Goal: Communication & Community: Share content

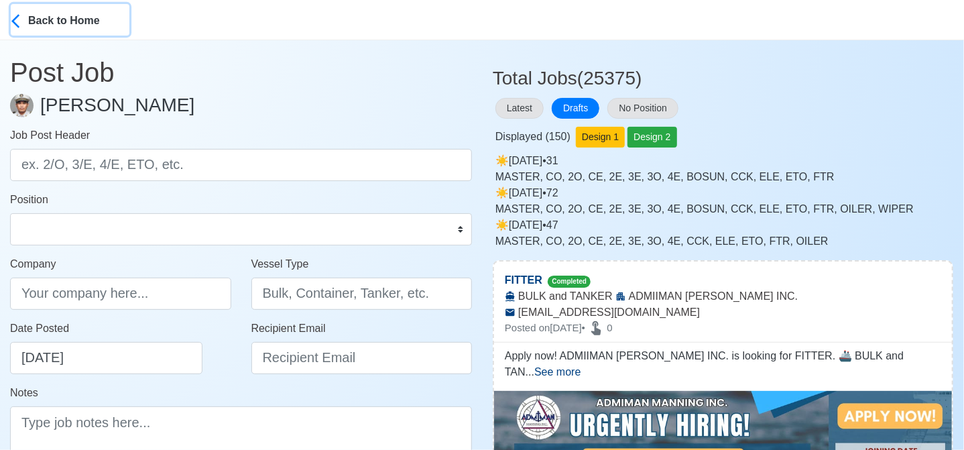
click at [51, 18] on div "Back to Home" at bounding box center [78, 19] width 101 height 19
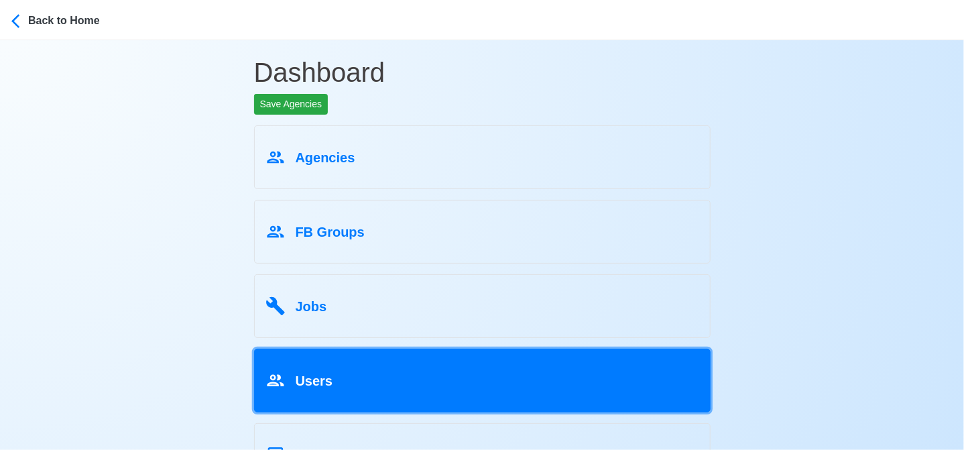
click at [342, 378] on div "Users" at bounding box center [483, 378] width 434 height 25
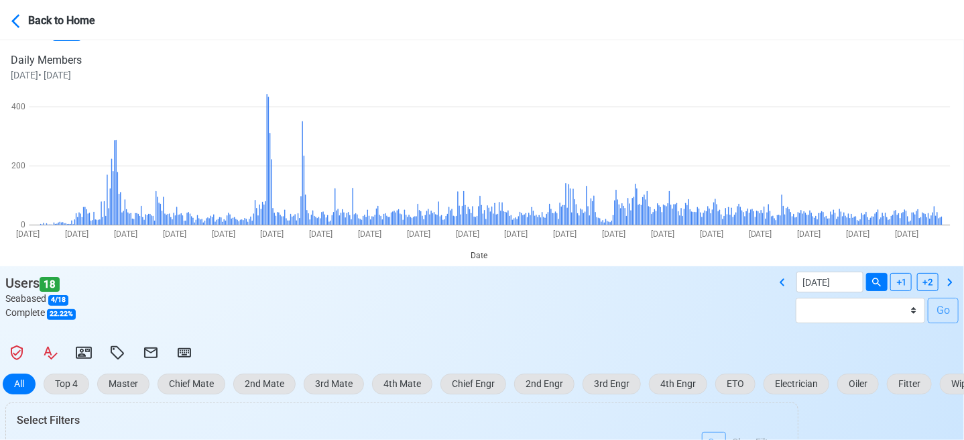
scroll to position [134, 0]
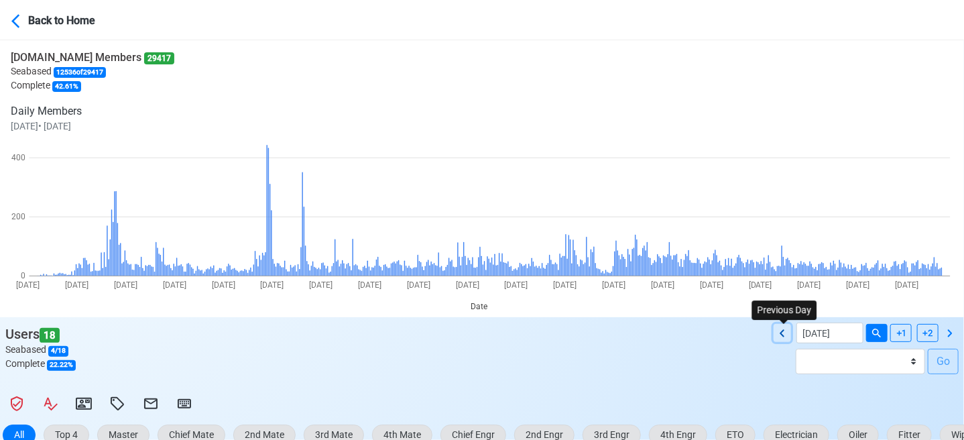
click at [785, 330] on icon at bounding box center [783, 333] width 16 height 16
type input "[DATE]"
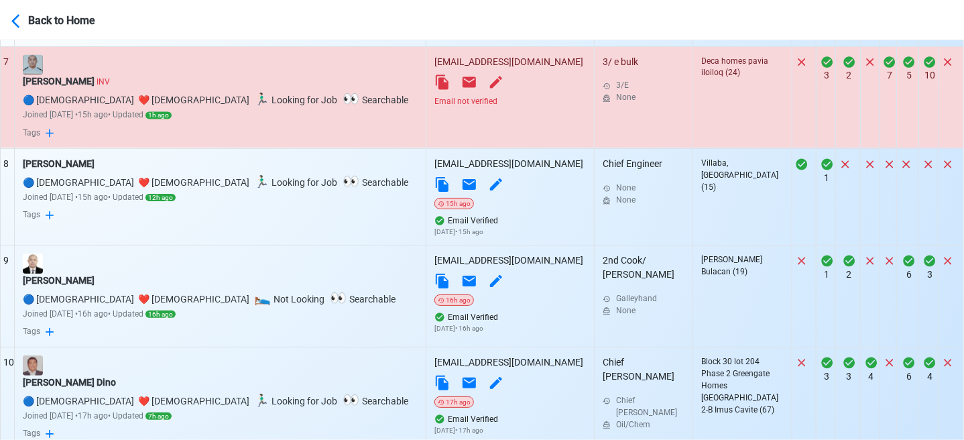
scroll to position [1234, 0]
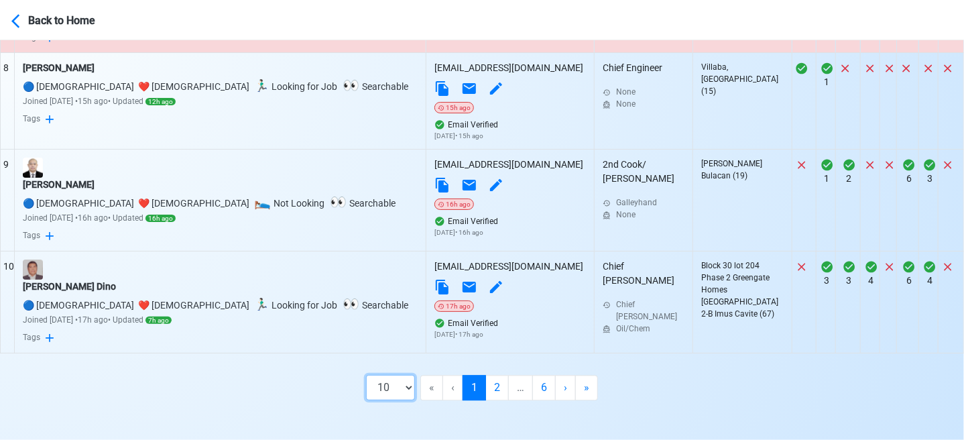
click at [412, 383] on select "10 50 100 200" at bounding box center [390, 387] width 49 height 25
select select "100"
click at [402, 400] on select "10 50 100 200" at bounding box center [390, 387] width 49 height 25
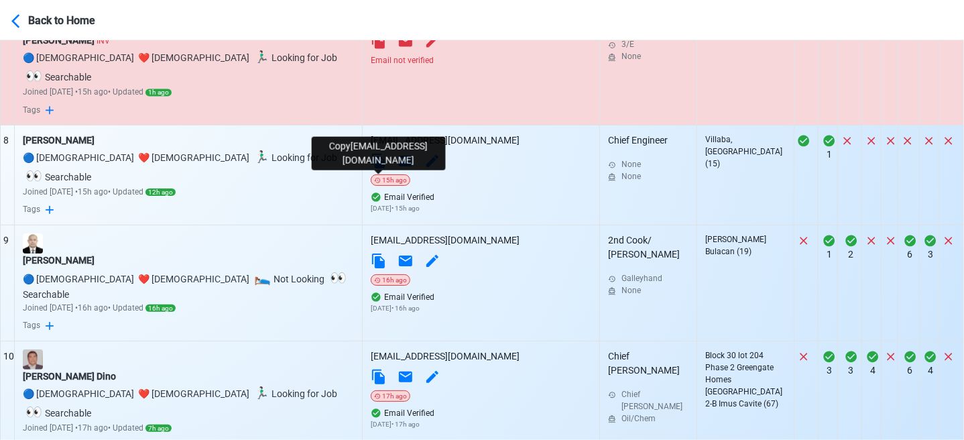
scroll to position [899, 0]
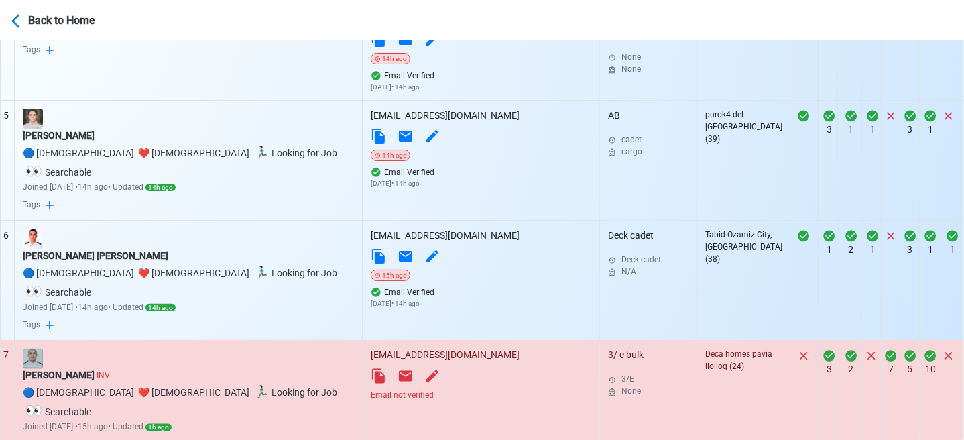
click at [417, 390] on div "Email not verified" at bounding box center [481, 396] width 221 height 12
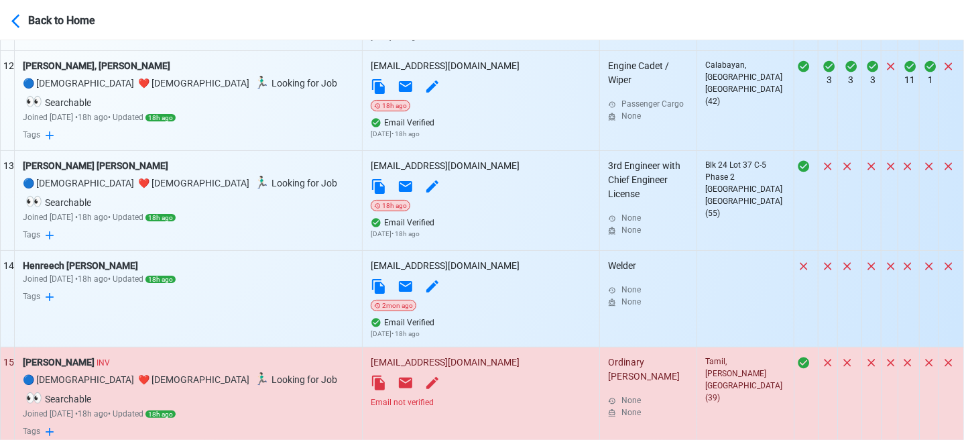
scroll to position [1771, 0]
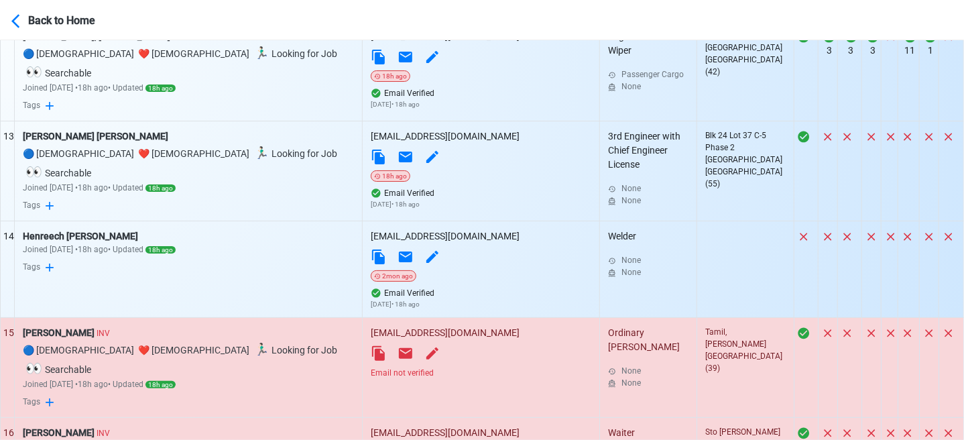
click at [423, 367] on div "Email not verified" at bounding box center [481, 373] width 221 height 12
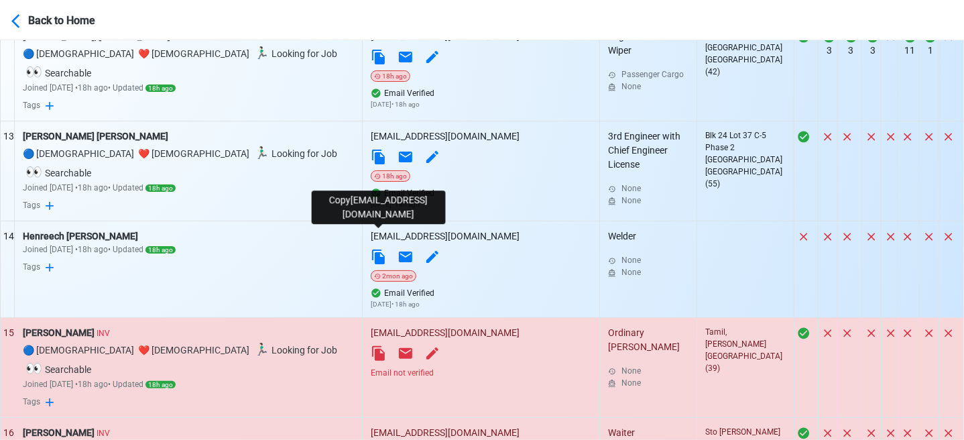
click at [374, 345] on icon at bounding box center [379, 353] width 16 height 16
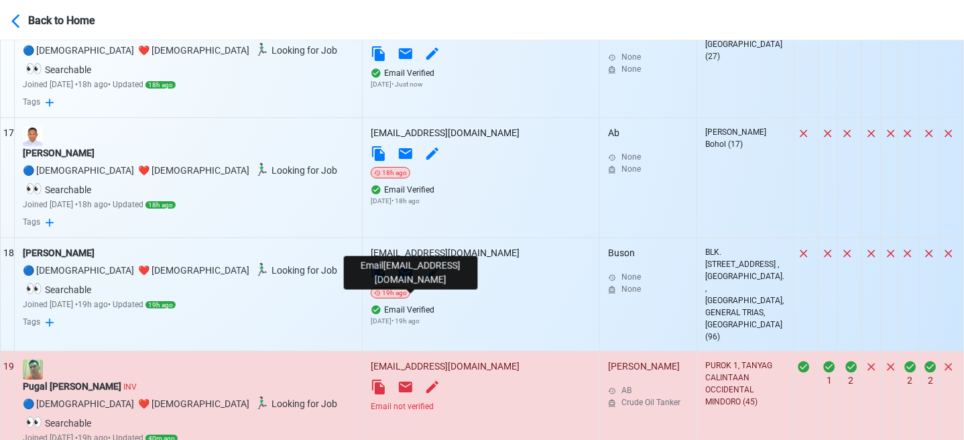
scroll to position [2173, 0]
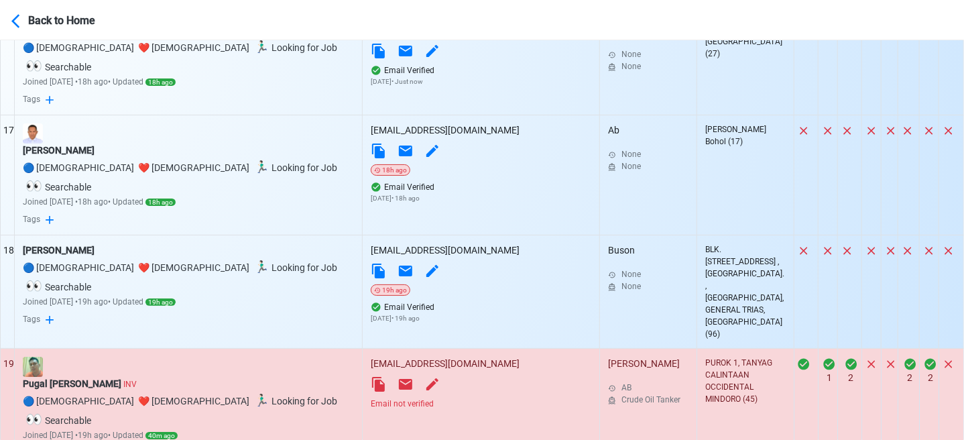
click at [419, 398] on div "Email not verified" at bounding box center [481, 404] width 221 height 12
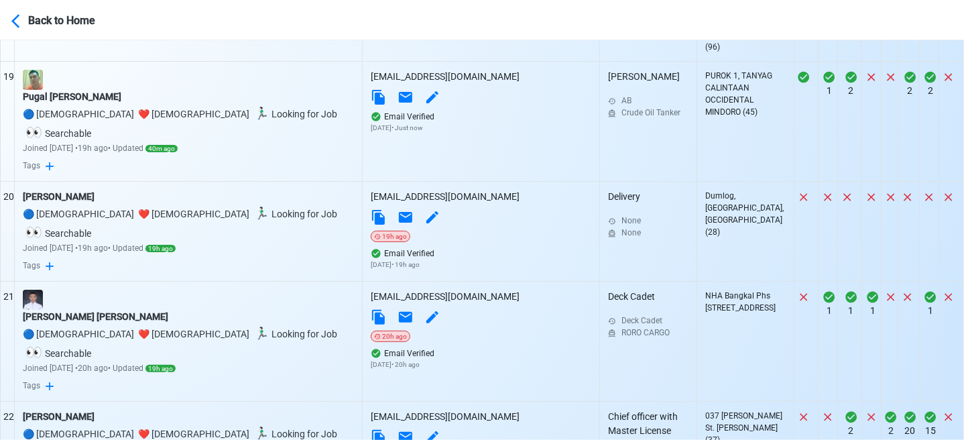
scroll to position [2508, 0]
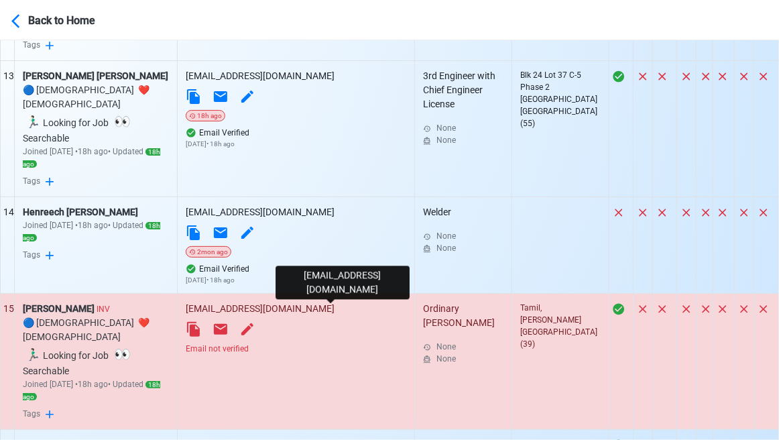
scroll to position [2000, 0]
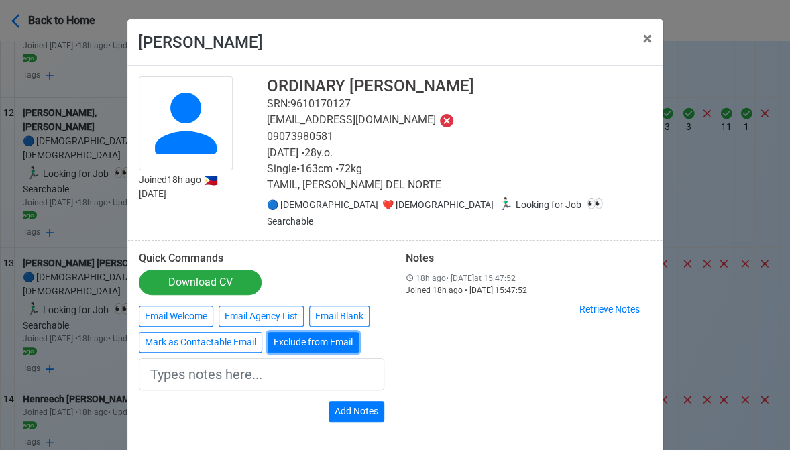
click at [302, 333] on button "Exclude from Email" at bounding box center [313, 342] width 91 height 21
type input "Exclude from Email"
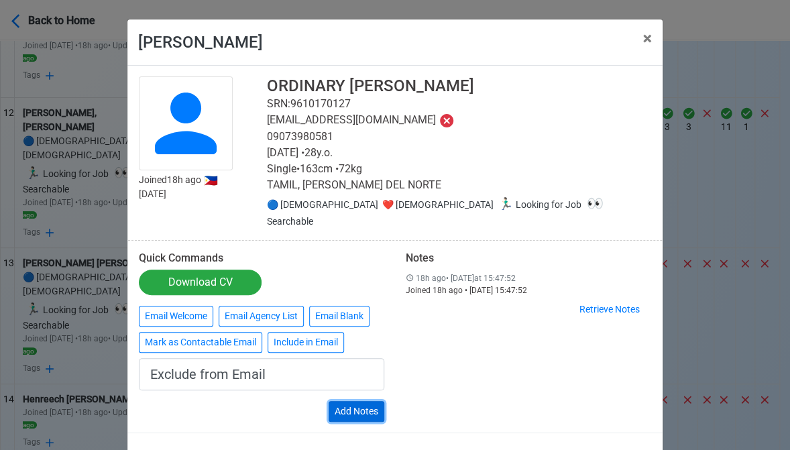
click at [363, 401] on button "Add Notes" at bounding box center [357, 411] width 56 height 21
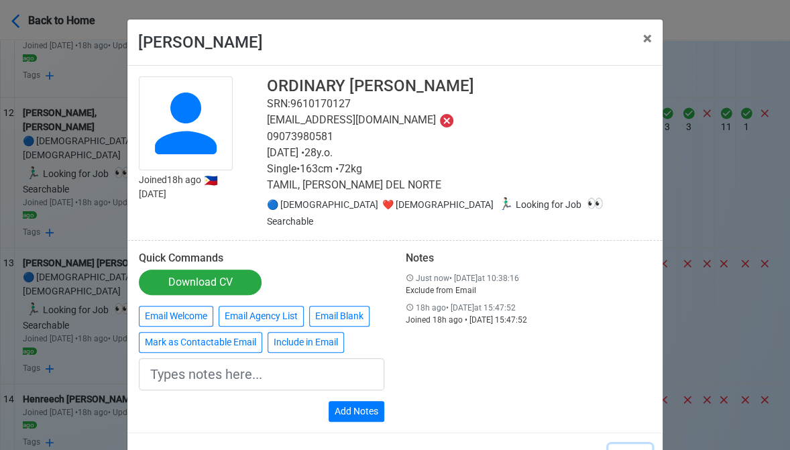
click at [637, 444] on button "Close" at bounding box center [630, 456] width 44 height 25
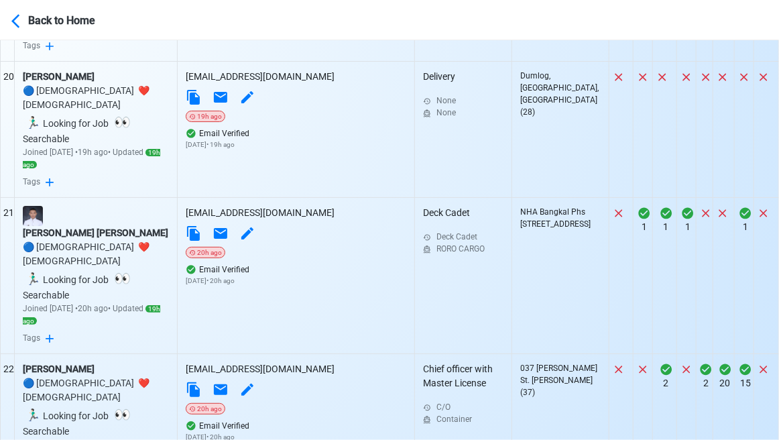
scroll to position [3342, 0]
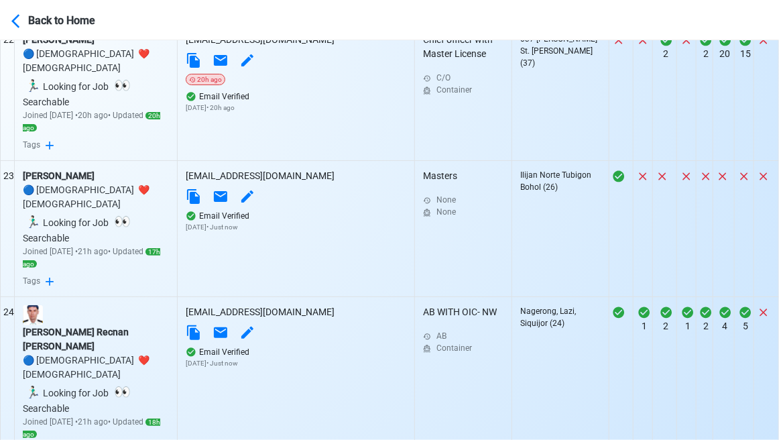
scroll to position [3610, 0]
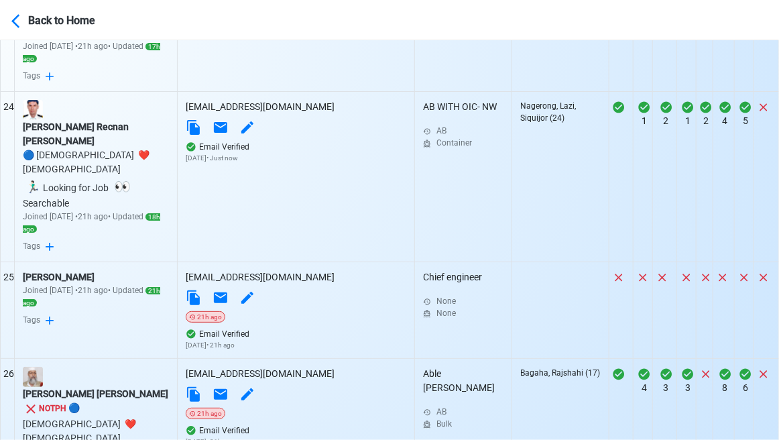
scroll to position [3878, 0]
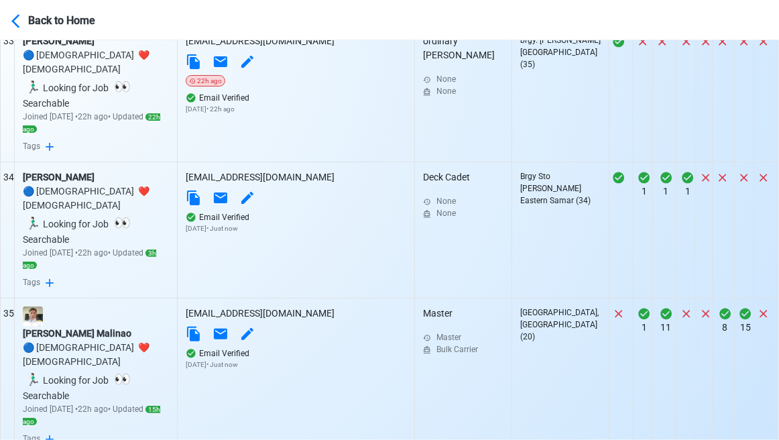
scroll to position [5085, 0]
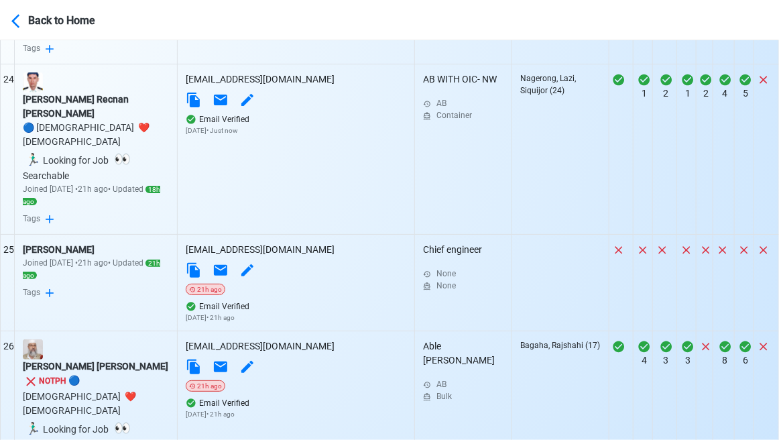
scroll to position [3543, 0]
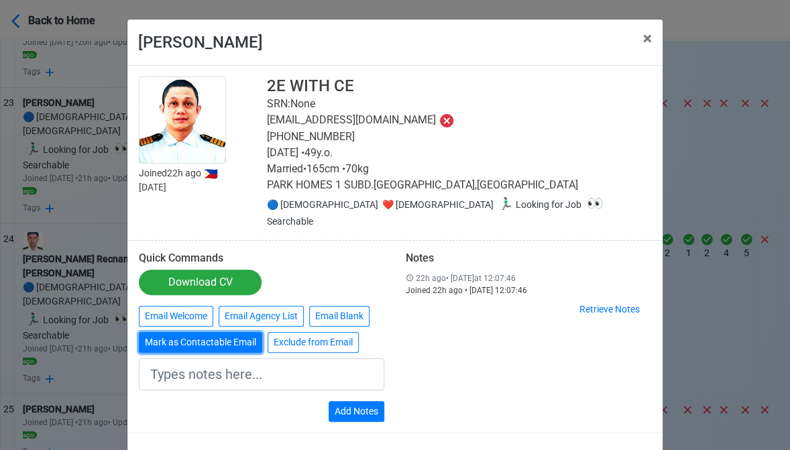
click at [210, 332] on button "Mark as Contactable Email" at bounding box center [200, 342] width 123 height 21
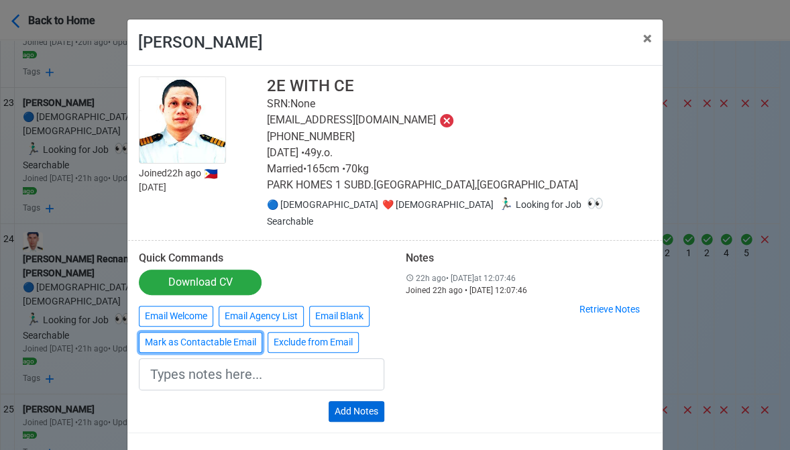
type input "Marked as Contactable email"
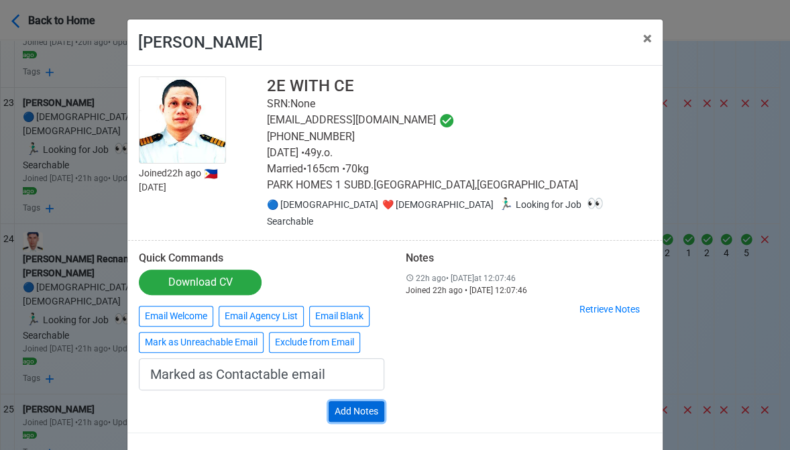
click at [348, 401] on button "Add Notes" at bounding box center [357, 411] width 56 height 21
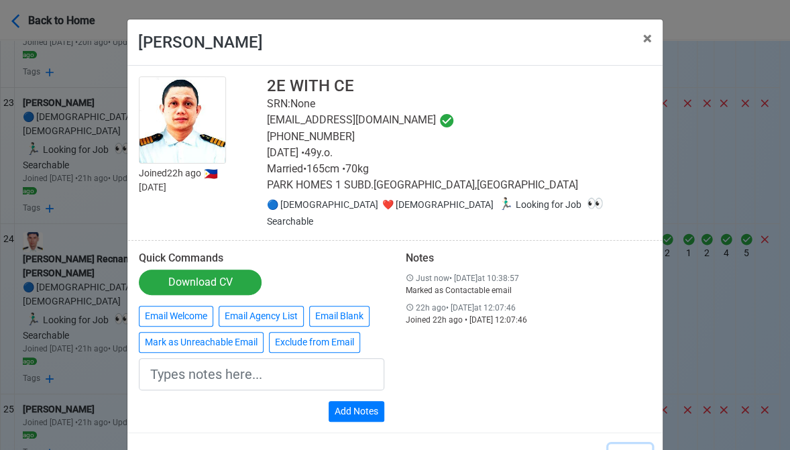
click at [620, 444] on button "Close" at bounding box center [630, 456] width 44 height 25
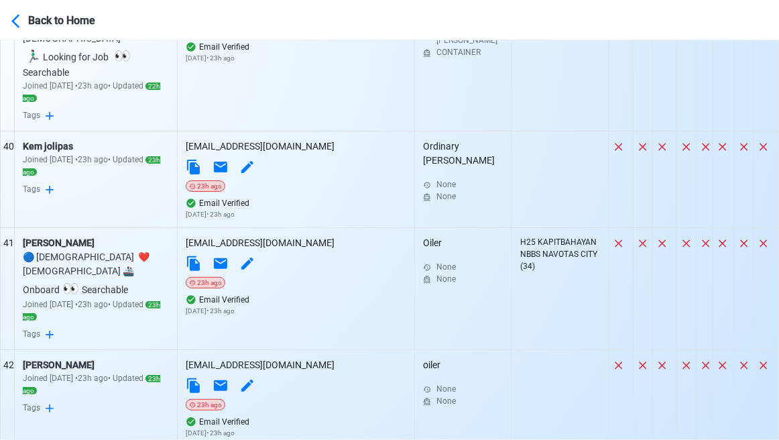
scroll to position [6024, 0]
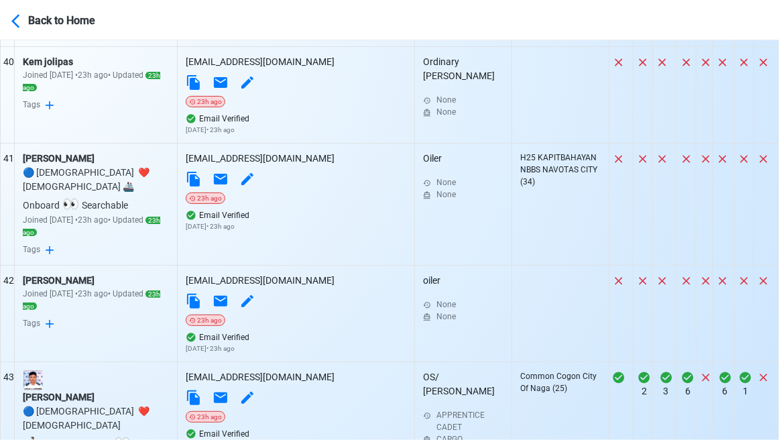
drag, startPoint x: 305, startPoint y: 235, endPoint x: 311, endPoint y: 233, distance: 7.2
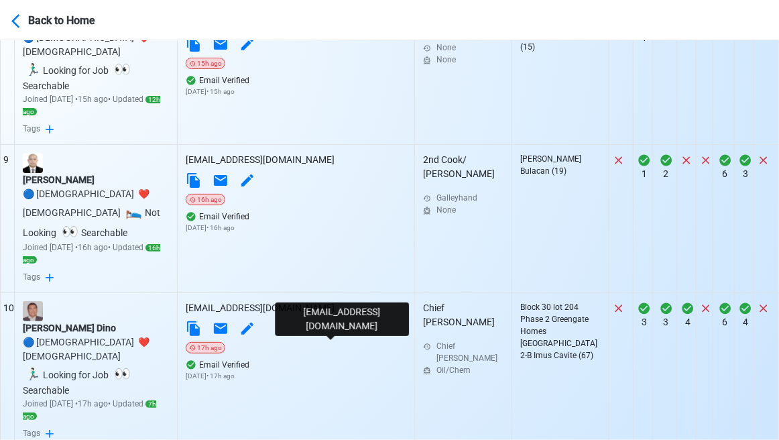
scroll to position [1330, 0]
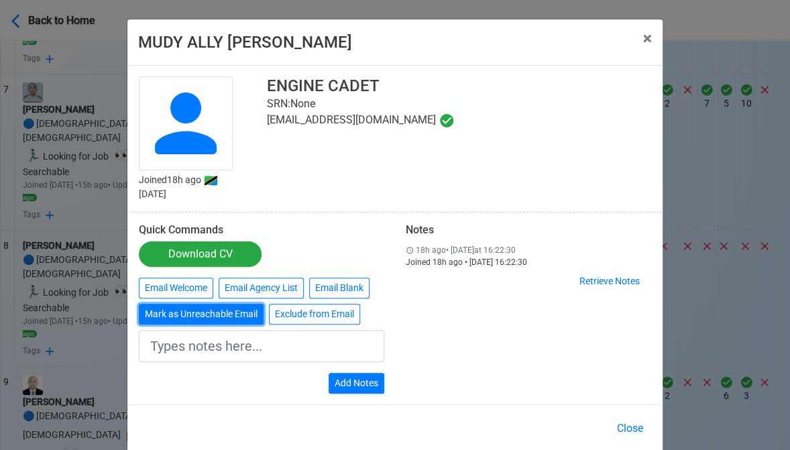
click at [228, 311] on button "Mark as Unreachable Email" at bounding box center [201, 314] width 125 height 21
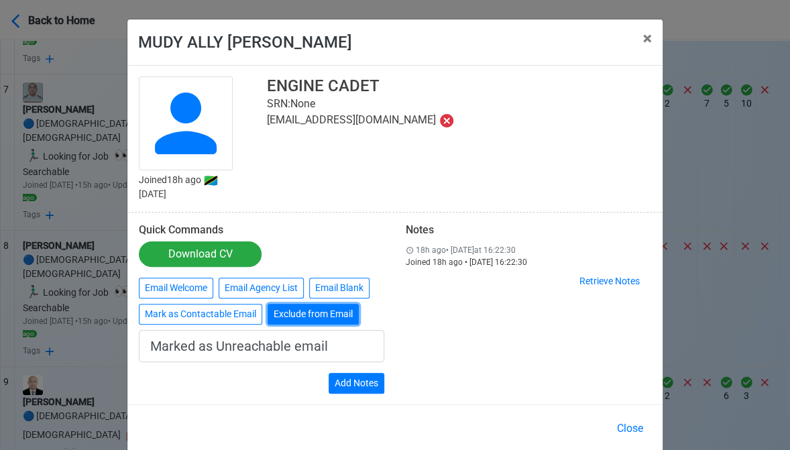
click at [293, 317] on button "Exclude from Email" at bounding box center [313, 314] width 91 height 21
type input "Exclude from Email"
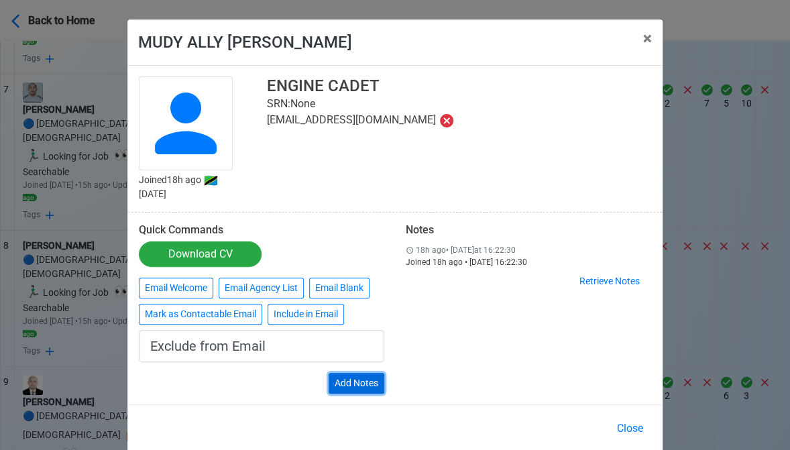
click at [362, 383] on button "Add Notes" at bounding box center [357, 383] width 56 height 21
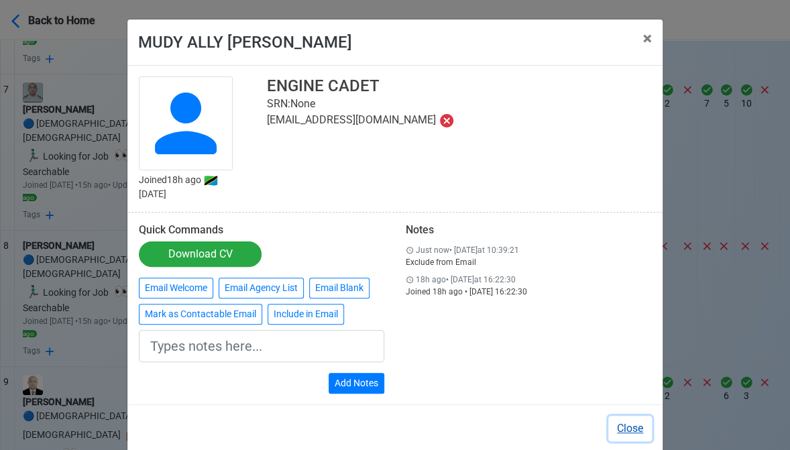
click at [631, 429] on button "Close" at bounding box center [630, 428] width 44 height 25
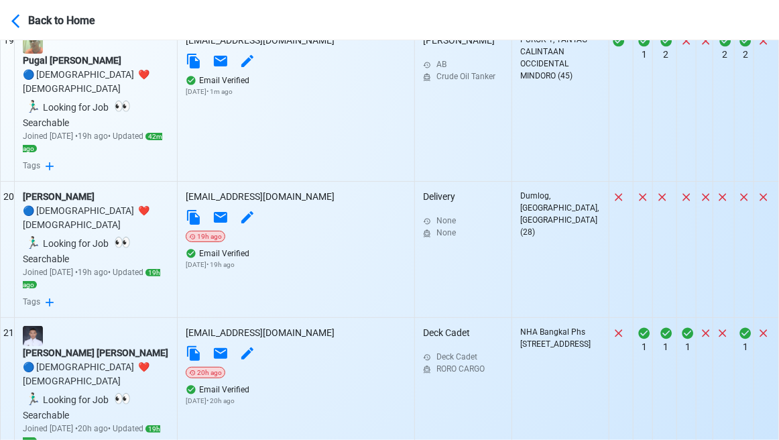
scroll to position [3141, 0]
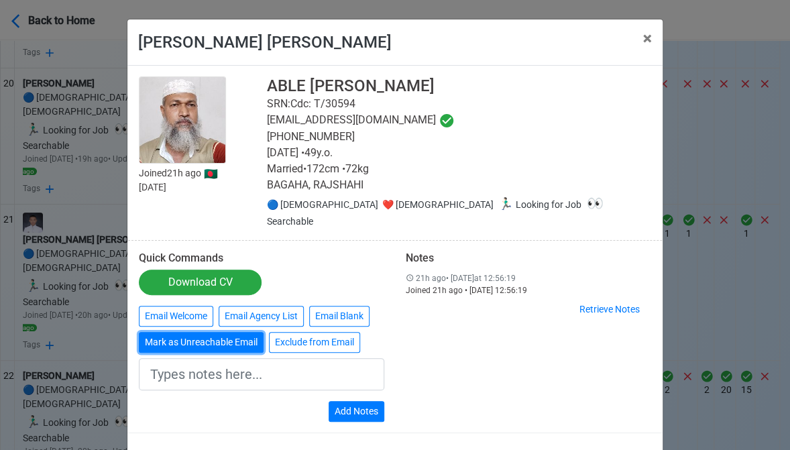
click at [235, 332] on button "Mark as Unreachable Email" at bounding box center [201, 342] width 125 height 21
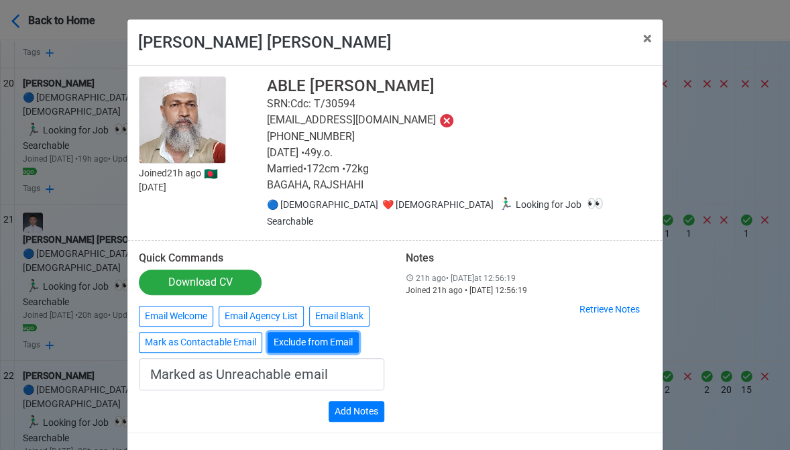
click at [315, 332] on button "Exclude from Email" at bounding box center [313, 342] width 91 height 21
type input "Exclude from Email"
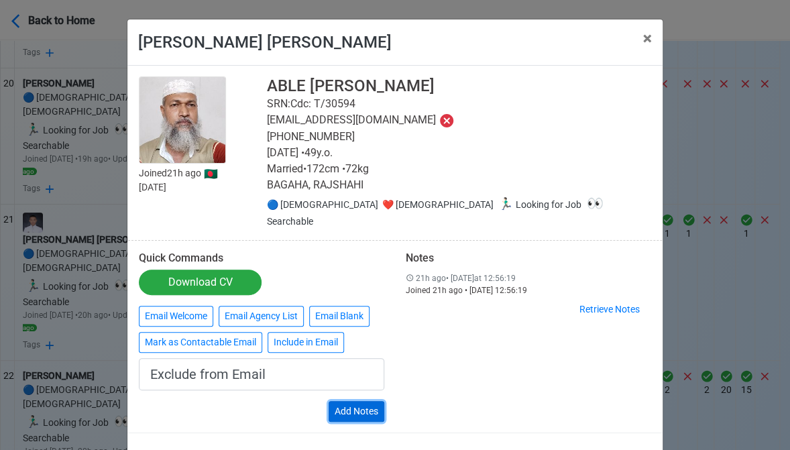
click at [354, 401] on button "Add Notes" at bounding box center [357, 411] width 56 height 21
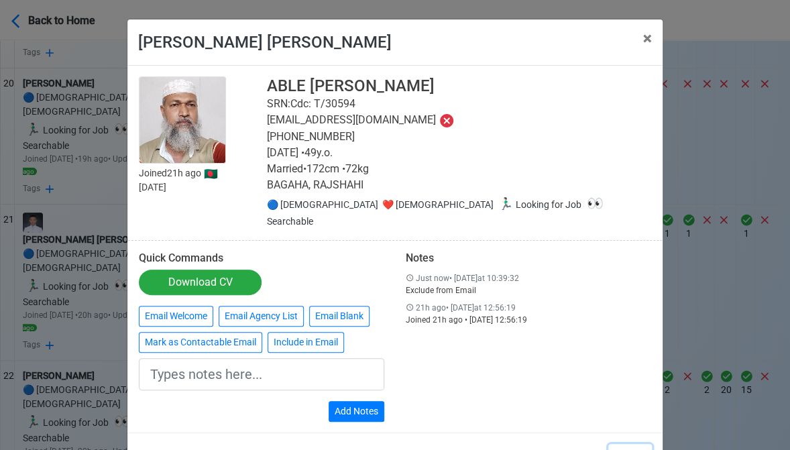
click at [617, 444] on button "Close" at bounding box center [630, 456] width 44 height 25
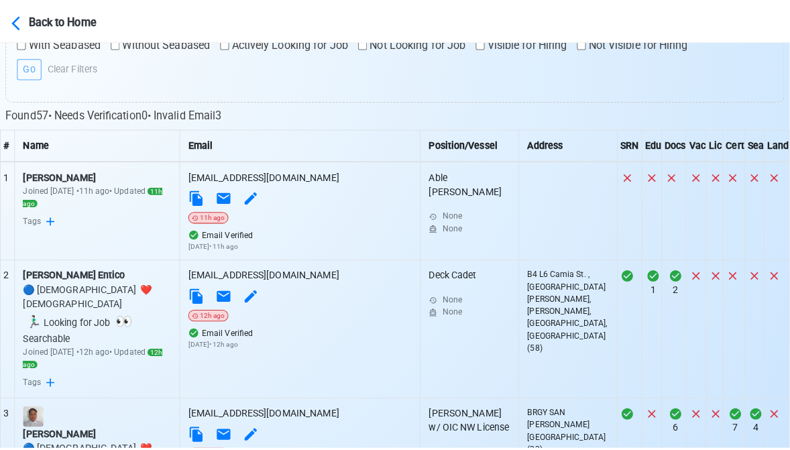
scroll to position [46, 0]
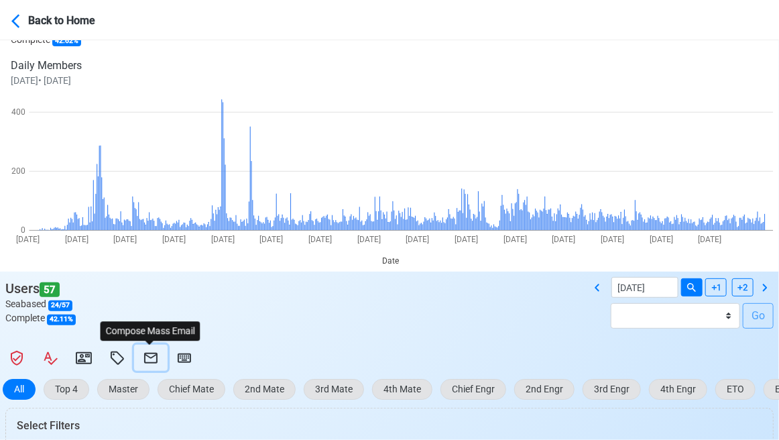
click at [149, 356] on icon at bounding box center [151, 358] width 16 height 16
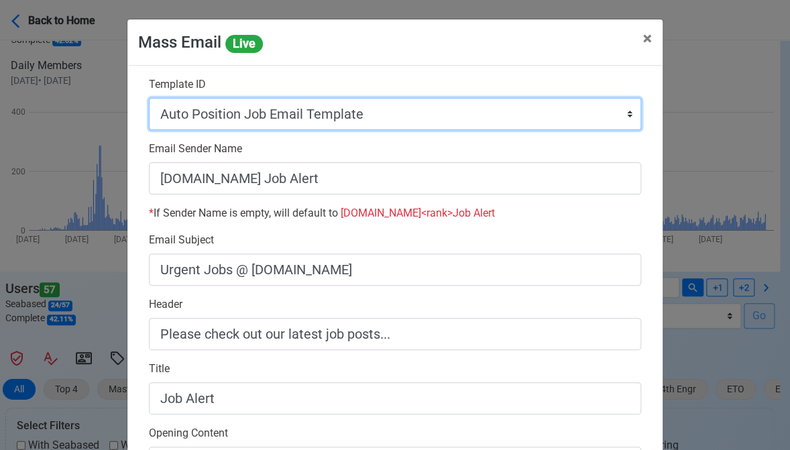
click at [359, 109] on select "Auto Position Job Email Template Incomplete CV Email Template ETO/ETR Job Email…" at bounding box center [395, 114] width 492 height 32
select select "d-0c193ece46b24c5dbce89cdb3e751472"
click at [149, 98] on select "Auto Position Job Email Template Incomplete CV Email Template ETO/ETR Job Email…" at bounding box center [395, 114] width 492 height 32
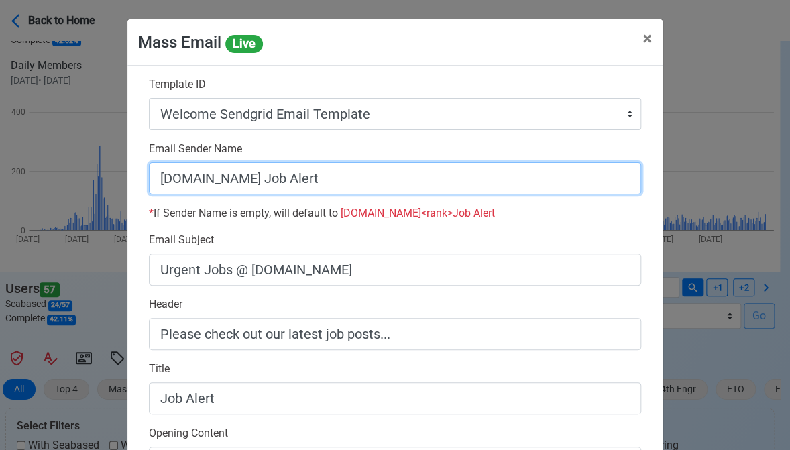
drag, startPoint x: 298, startPoint y: 179, endPoint x: 241, endPoint y: 182, distance: 56.4
click at [241, 182] on input "SeamanBio.PH Job Alert" at bounding box center [395, 178] width 492 height 32
click at [152, 182] on input "[DOMAIN_NAME]" at bounding box center [395, 178] width 492 height 32
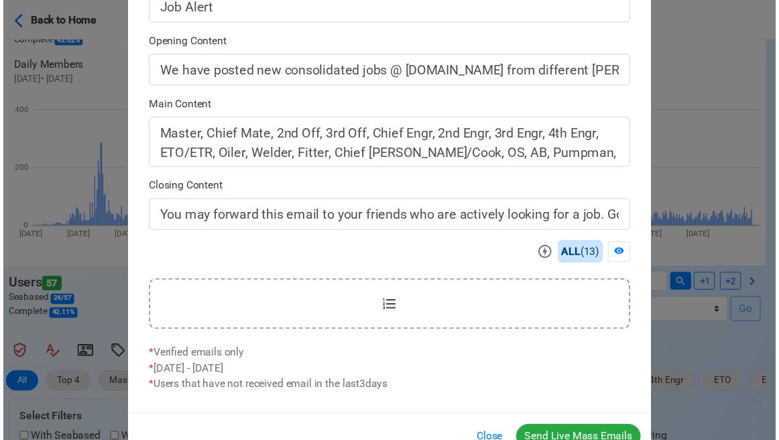
scroll to position [402, 0]
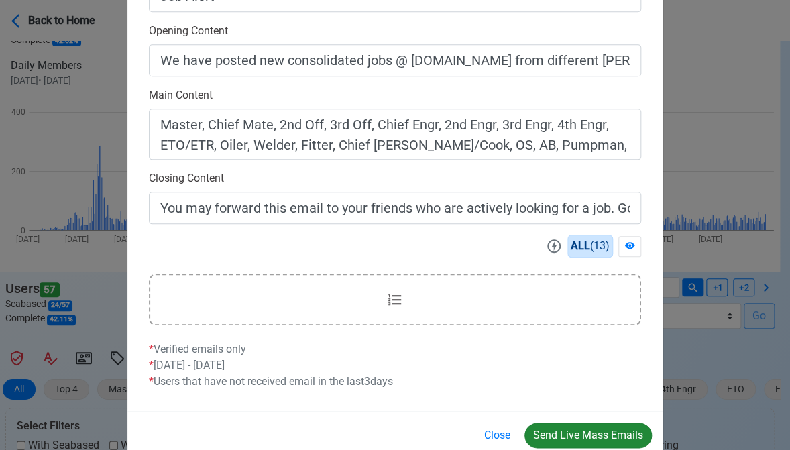
type input "Welcome to SeamanBio.PH"
click at [582, 436] on button "Send Live Mass Emails" at bounding box center [588, 435] width 127 height 25
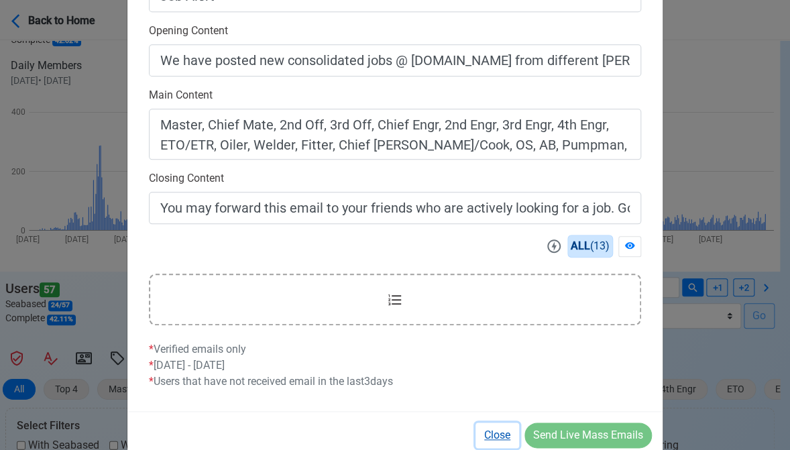
click at [494, 435] on button "Close" at bounding box center [498, 435] width 44 height 25
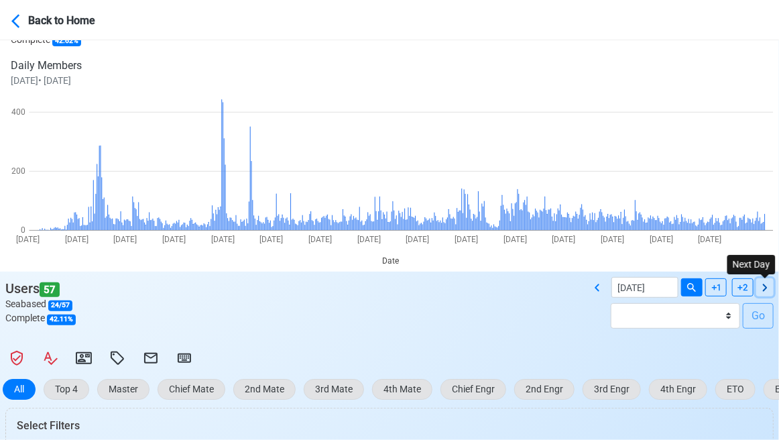
click at [763, 284] on icon at bounding box center [765, 288] width 16 height 16
type input "08/12/2025"
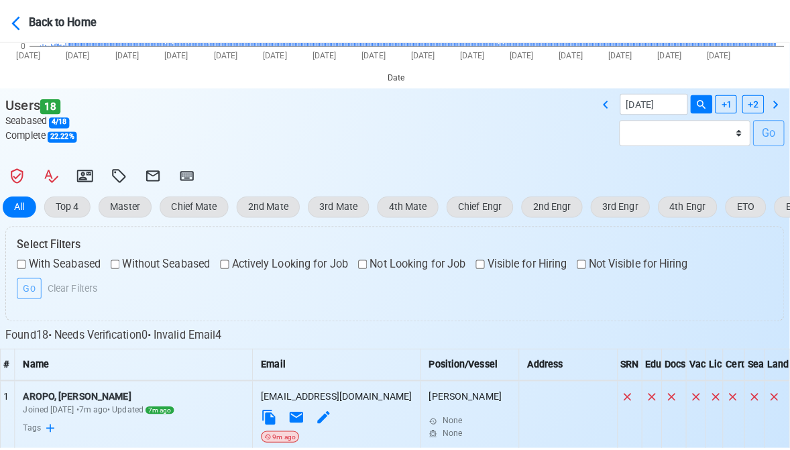
scroll to position [268, 0]
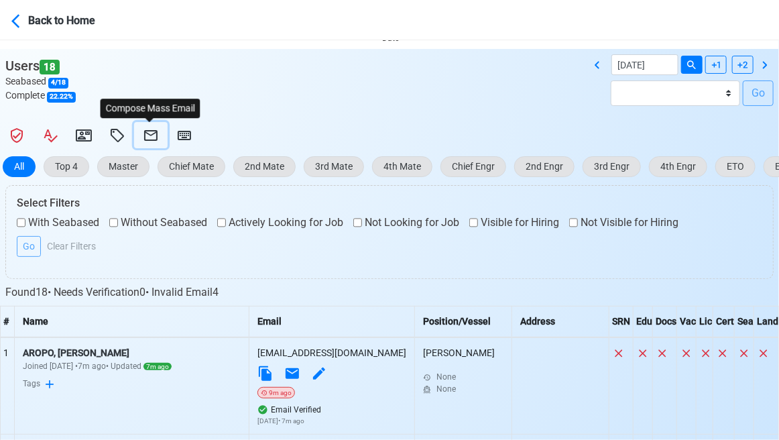
click at [152, 132] on icon at bounding box center [150, 135] width 13 height 11
select select "d-3b19375d23d24df28478c14aceb0a42a"
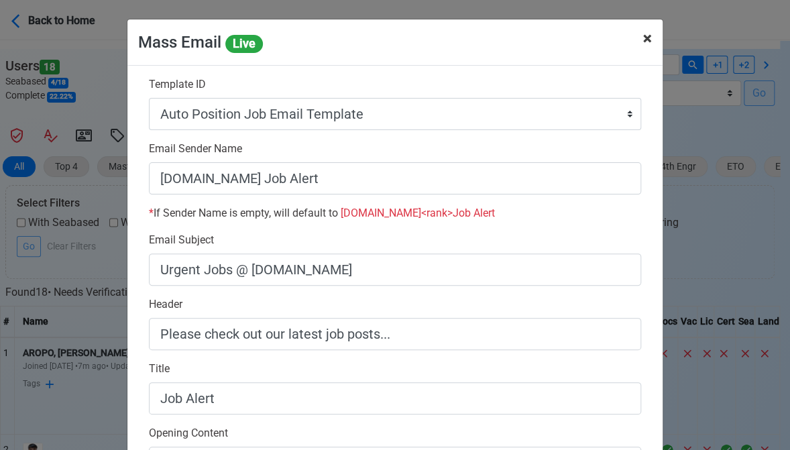
click at [643, 37] on span "×" at bounding box center [647, 38] width 9 height 19
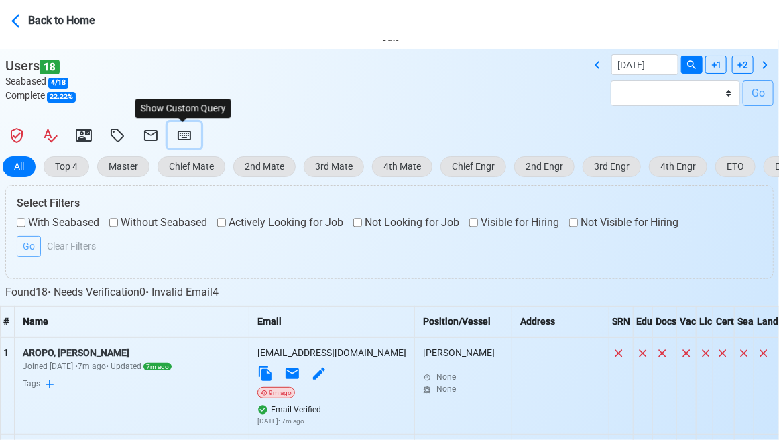
click at [185, 136] on icon at bounding box center [184, 135] width 13 height 9
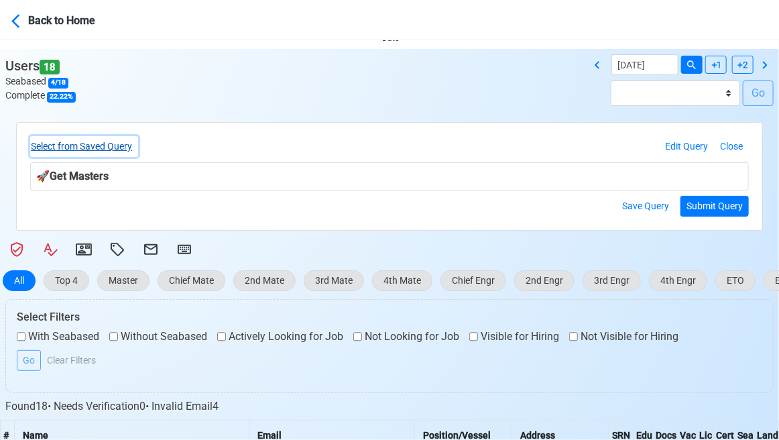
click at [125, 144] on button "Select from Saved Query" at bounding box center [84, 146] width 108 height 21
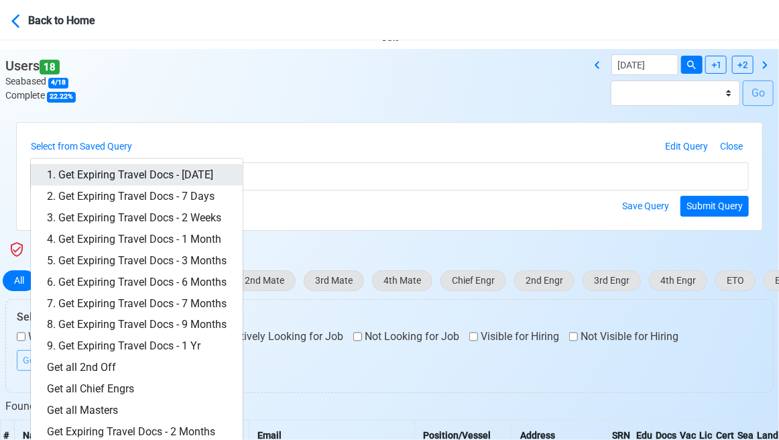
click at [173, 173] on link "1. Get Expiring Travel Docs - Today" at bounding box center [137, 174] width 212 height 21
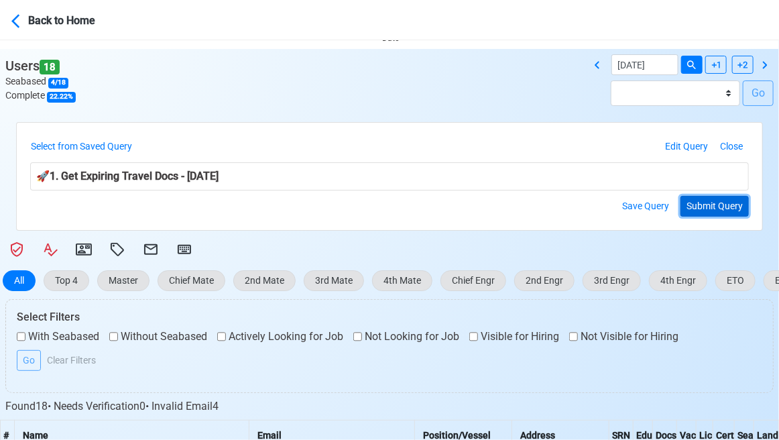
click at [716, 205] on button "Submit Query" at bounding box center [715, 206] width 68 height 21
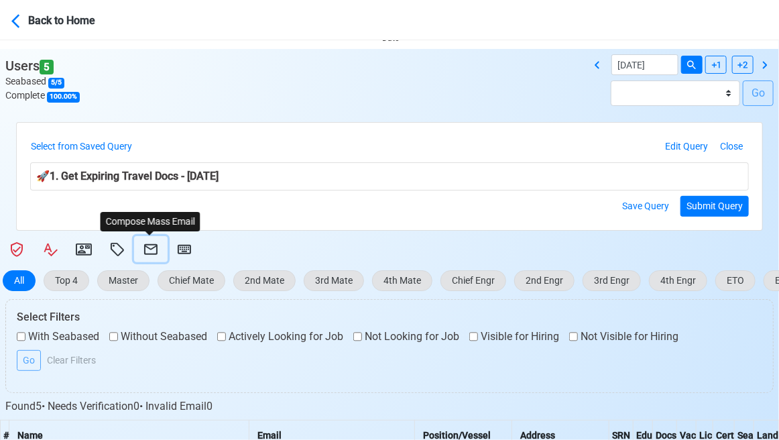
click at [155, 247] on icon at bounding box center [150, 249] width 13 height 11
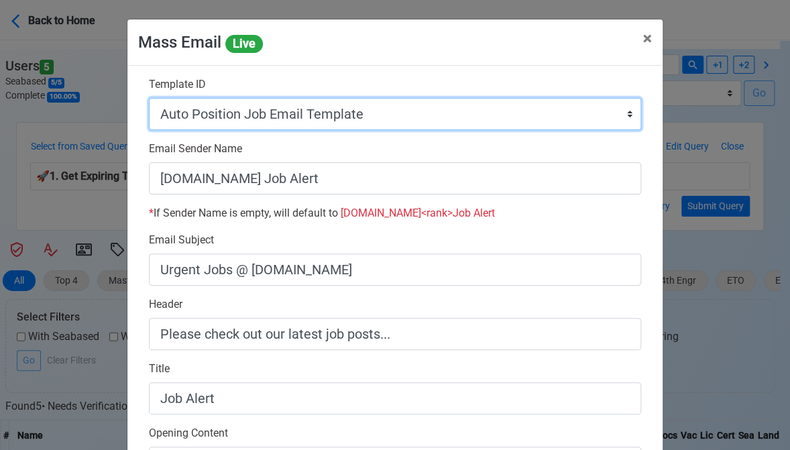
click at [417, 111] on select "Auto Position Job Email Template Incomplete CV Email Template ETO/ETR Job Email…" at bounding box center [395, 114] width 492 height 32
select select "d-3e71907ffd064a39999872a824aaf79a"
click at [149, 98] on select "Auto Position Job Email Template Incomplete CV Email Template ETO/ETR Job Email…" at bounding box center [395, 114] width 492 height 32
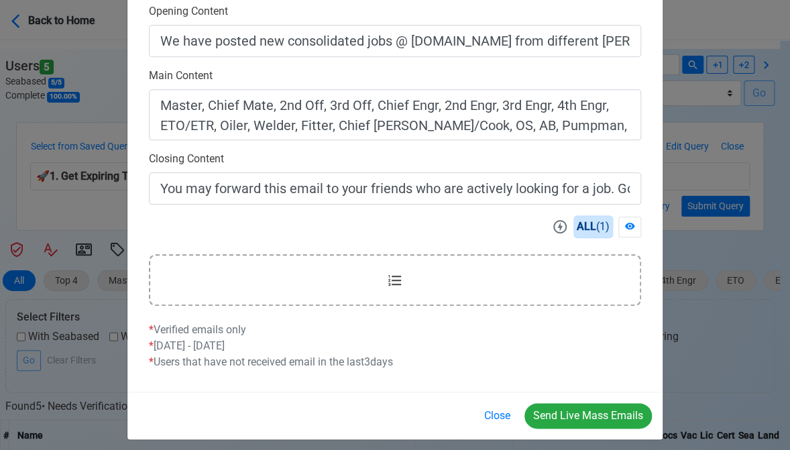
scroll to position [429, 0]
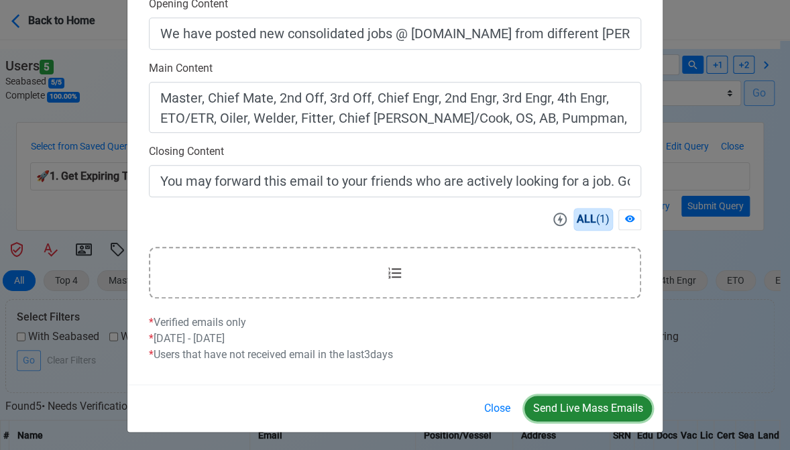
click at [579, 404] on button "Send Live Mass Emails" at bounding box center [588, 408] width 127 height 25
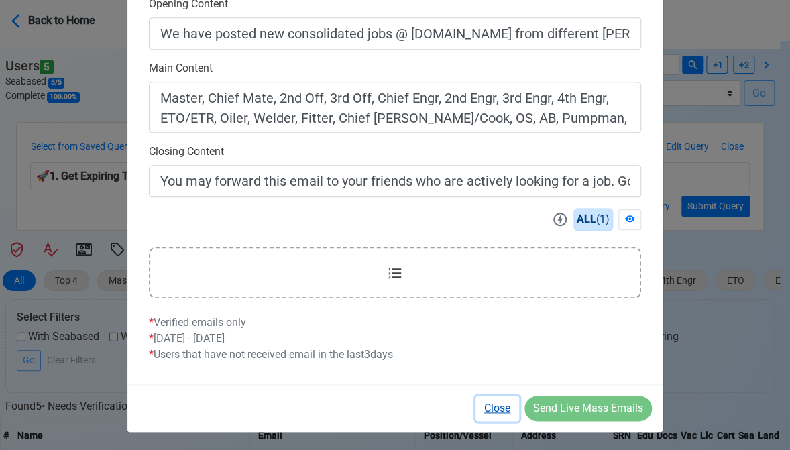
drag, startPoint x: 494, startPoint y: 405, endPoint x: 478, endPoint y: 398, distance: 18.3
click at [494, 405] on button "Close" at bounding box center [498, 408] width 44 height 25
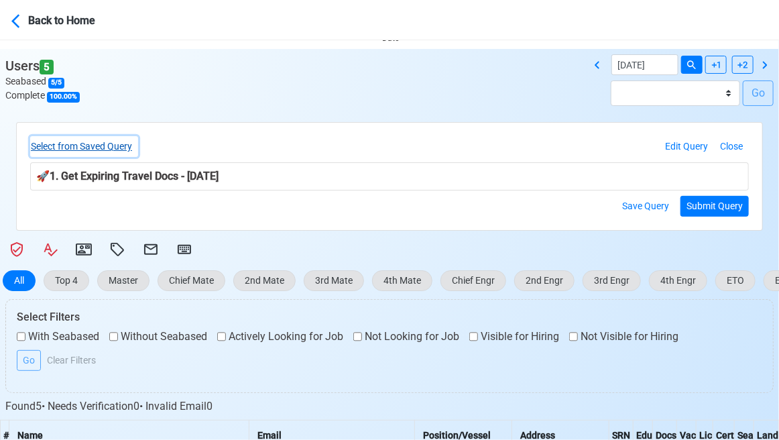
click at [109, 144] on button "Select from Saved Query" at bounding box center [84, 146] width 108 height 21
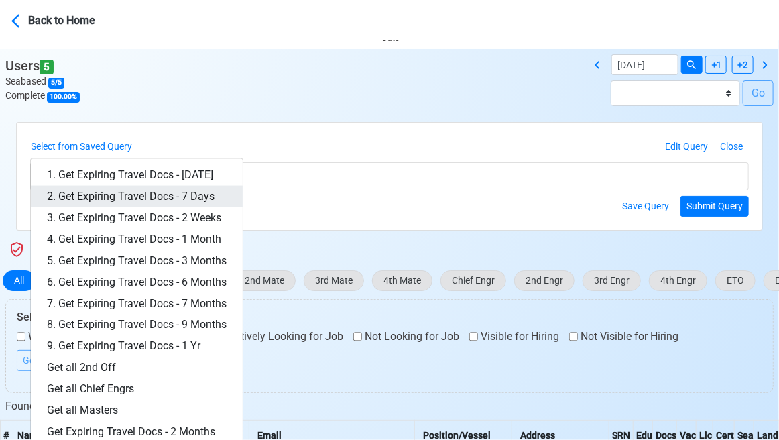
click at [138, 190] on link "2. Get Expiring Travel Docs - 7 Days" at bounding box center [137, 196] width 212 height 21
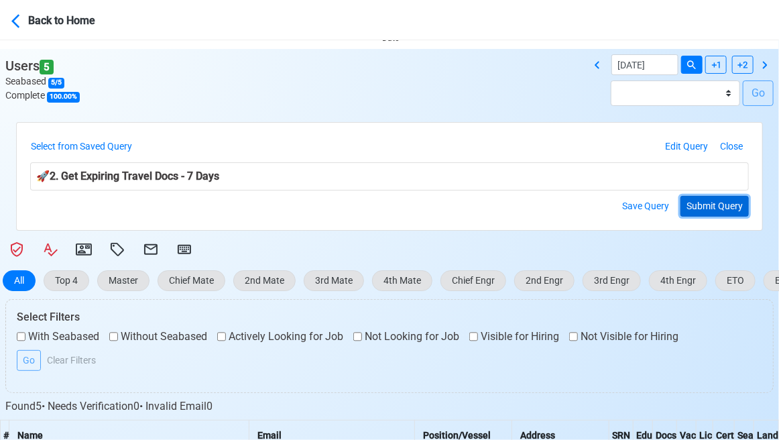
click at [703, 203] on button "Submit Query" at bounding box center [715, 206] width 68 height 21
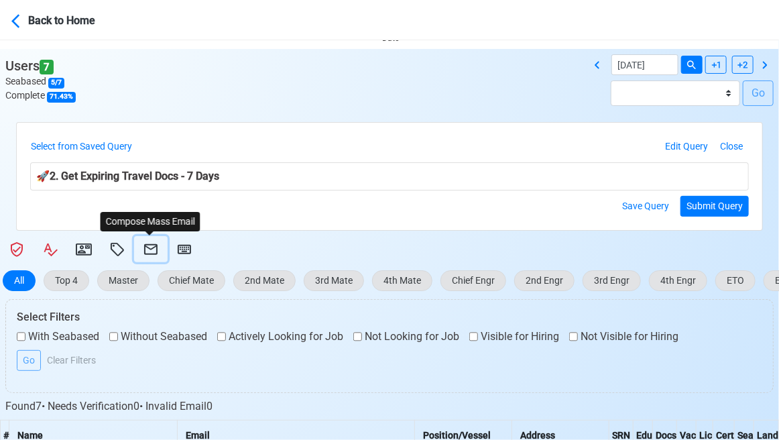
click at [152, 245] on icon at bounding box center [150, 249] width 13 height 11
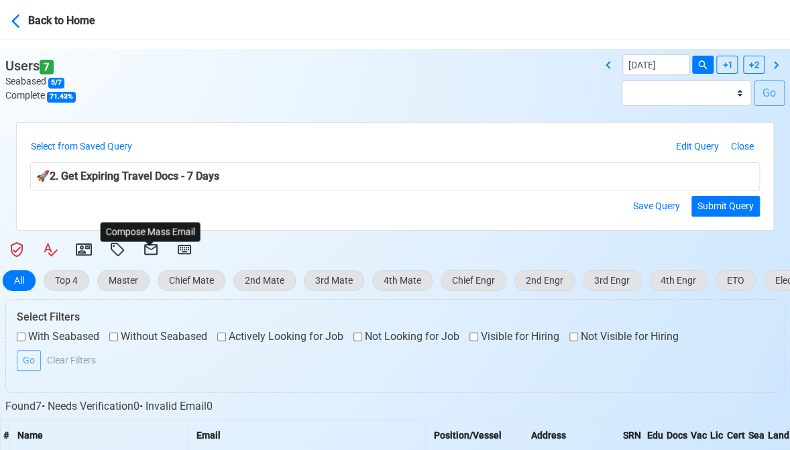
select select "d-3e71907ffd064a39999872a824aaf79a"
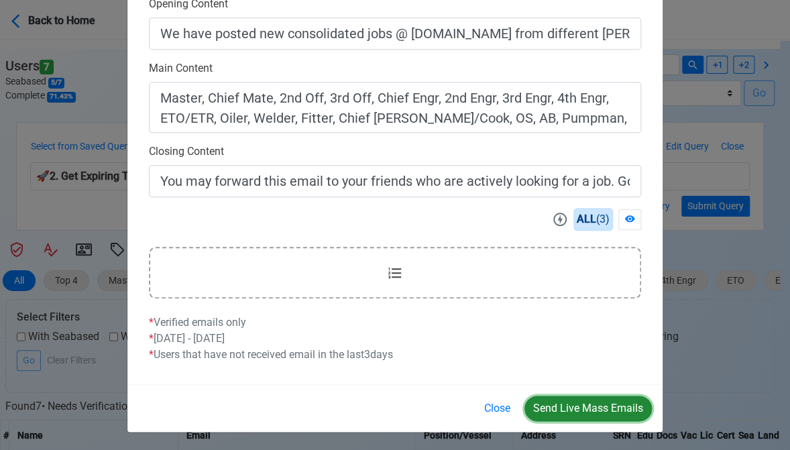
click at [584, 402] on button "Send Live Mass Emails" at bounding box center [588, 408] width 127 height 25
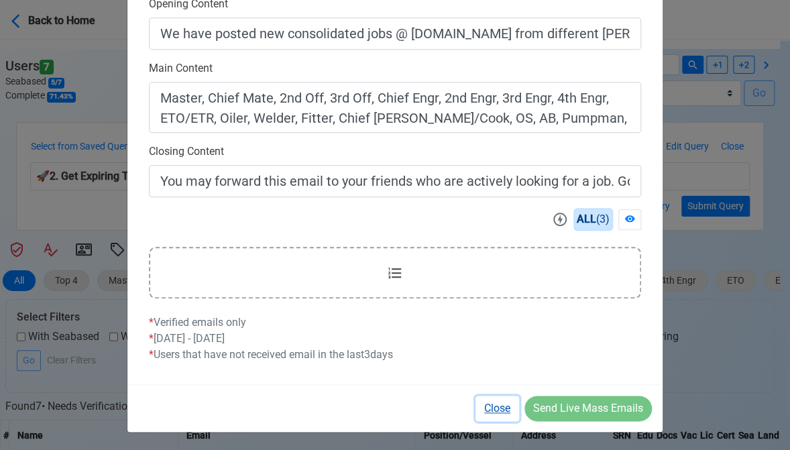
click at [499, 402] on button "Close" at bounding box center [498, 408] width 44 height 25
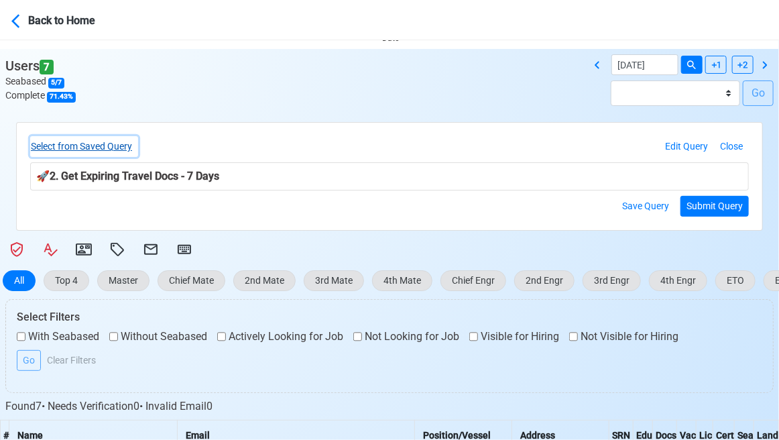
click at [112, 152] on button "Select from Saved Query" at bounding box center [84, 146] width 108 height 21
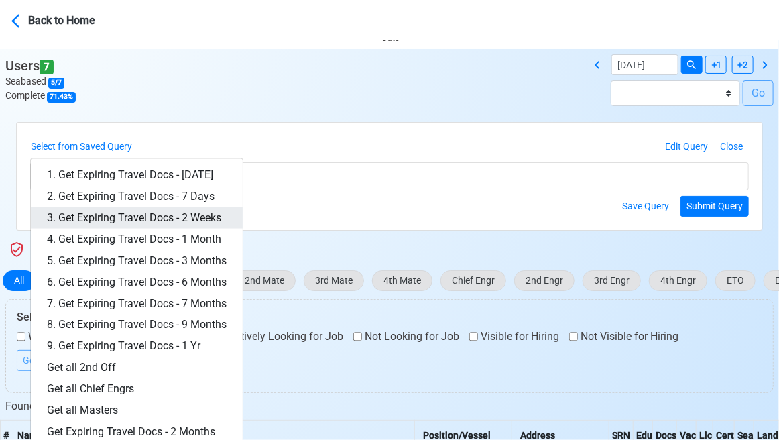
click at [164, 217] on link "3. Get Expiring Travel Docs - 2 Weeks" at bounding box center [137, 217] width 212 height 21
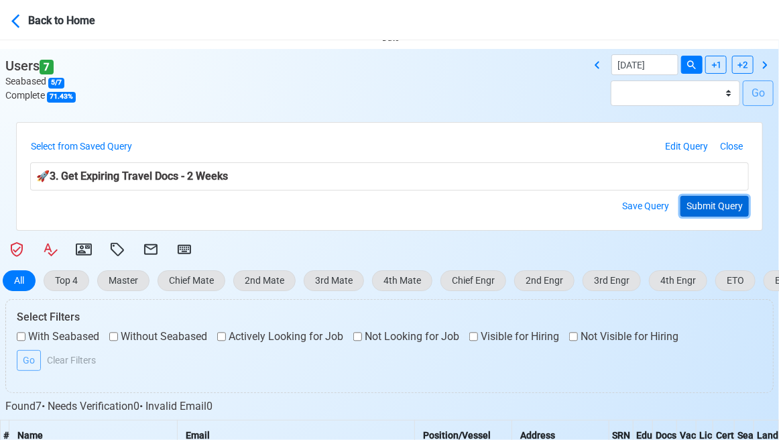
click at [718, 206] on button "Submit Query" at bounding box center [715, 206] width 68 height 21
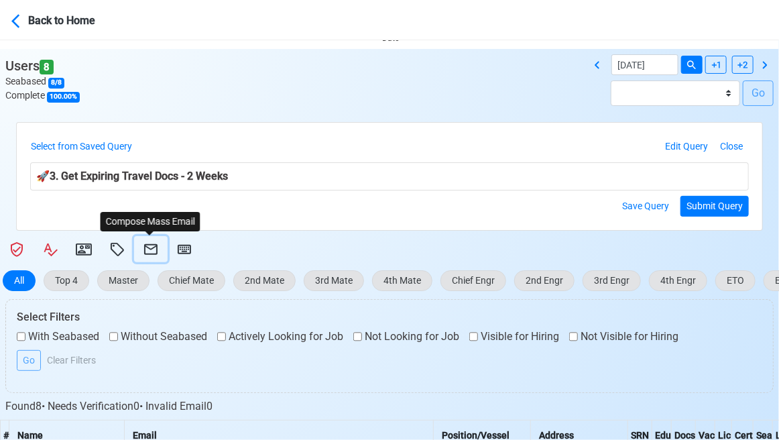
click at [149, 248] on icon at bounding box center [151, 249] width 16 height 16
select select "d-3e71907ffd064a39999872a824aaf79a"
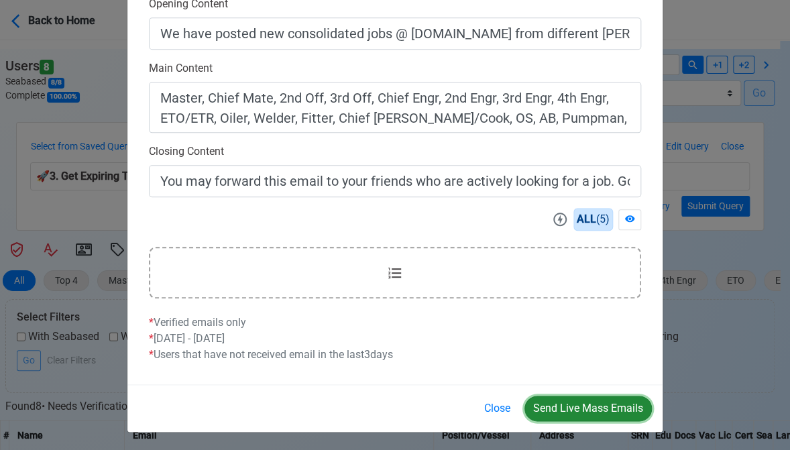
click at [590, 402] on button "Send Live Mass Emails" at bounding box center [588, 408] width 127 height 25
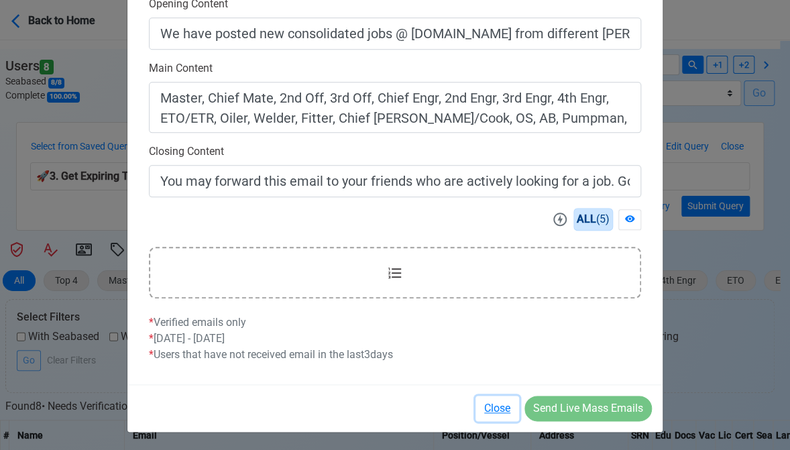
click at [504, 408] on button "Close" at bounding box center [498, 408] width 44 height 25
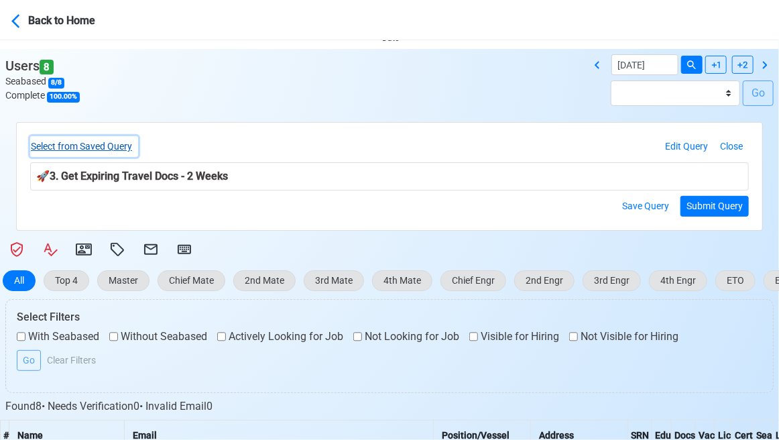
click at [107, 142] on button "Select from Saved Query" at bounding box center [84, 146] width 108 height 21
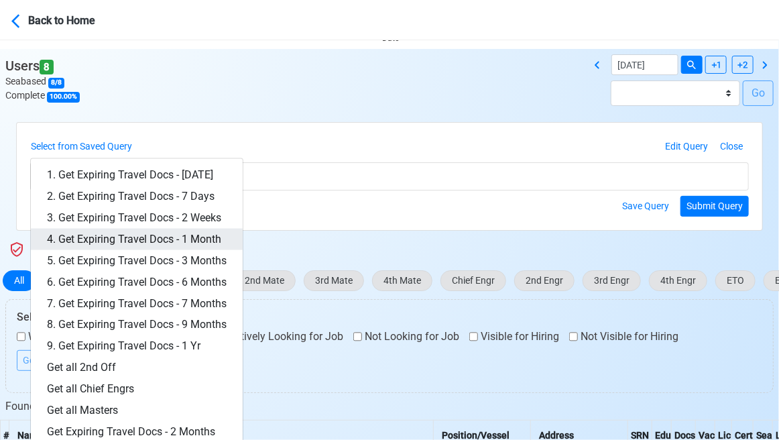
click at [169, 238] on link "4. Get Expiring Travel Docs - 1 Month" at bounding box center [137, 239] width 212 height 21
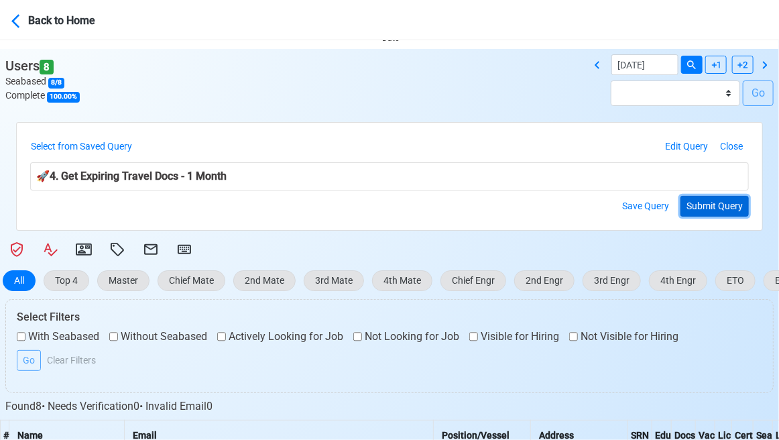
click at [726, 201] on button "Submit Query" at bounding box center [715, 206] width 68 height 21
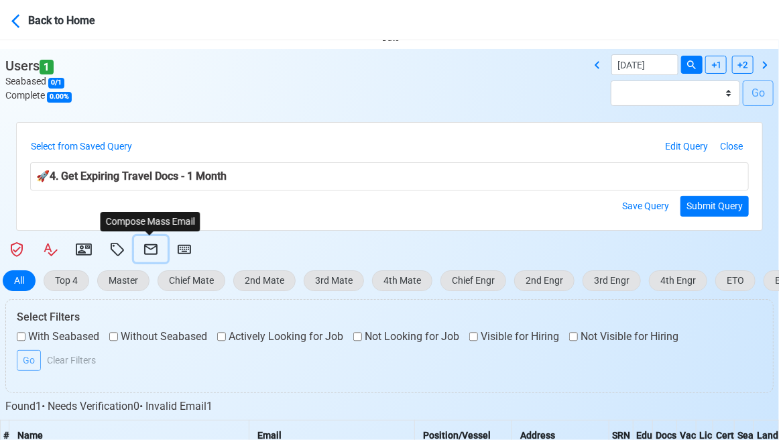
click at [149, 245] on icon at bounding box center [150, 249] width 13 height 11
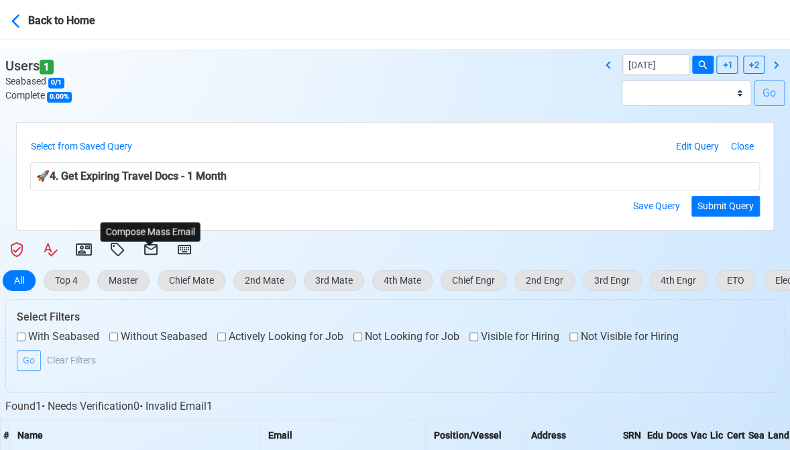
select select "d-3e71907ffd064a39999872a824aaf79a"
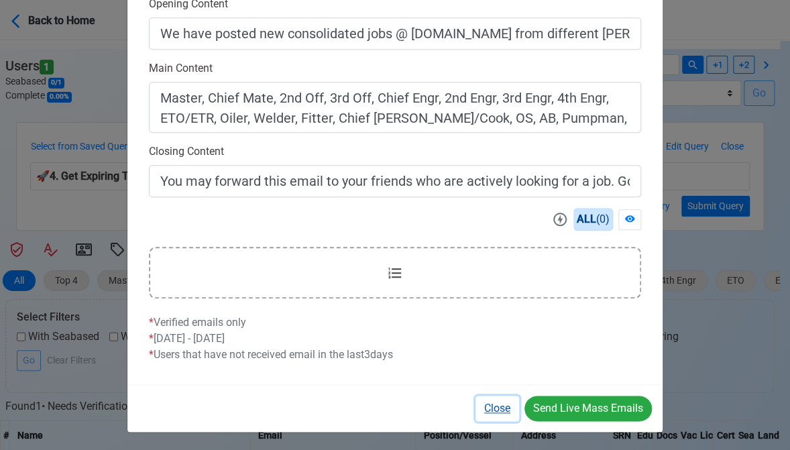
click at [496, 404] on button "Close" at bounding box center [498, 408] width 44 height 25
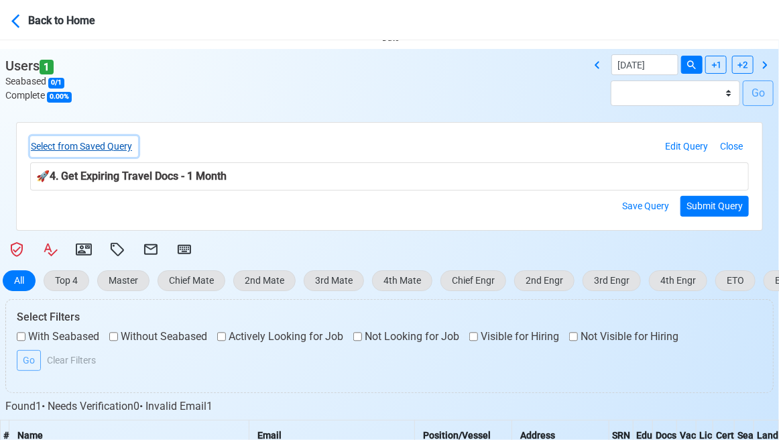
click at [93, 140] on button "Select from Saved Query" at bounding box center [84, 146] width 108 height 21
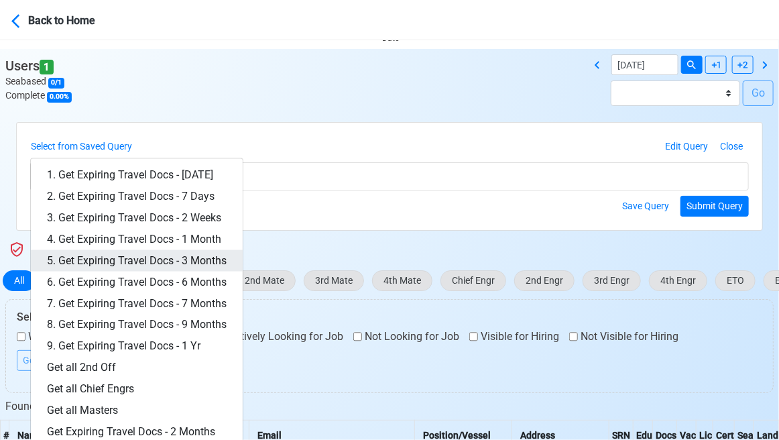
click at [189, 261] on link "5. Get Expiring Travel Docs - 3 Months" at bounding box center [137, 260] width 212 height 21
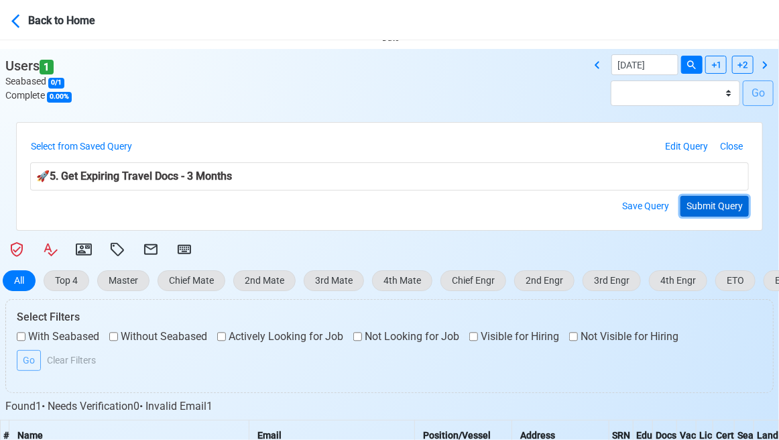
click at [719, 204] on button "Submit Query" at bounding box center [715, 206] width 68 height 21
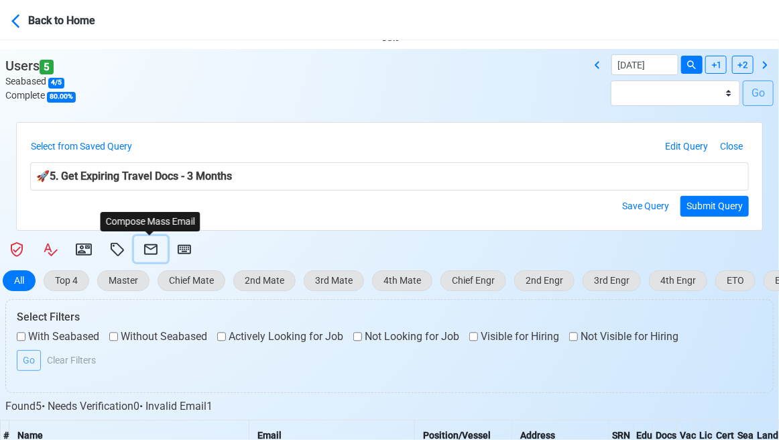
click at [148, 243] on icon at bounding box center [151, 249] width 16 height 16
select select "d-3e71907ffd064a39999872a824aaf79a"
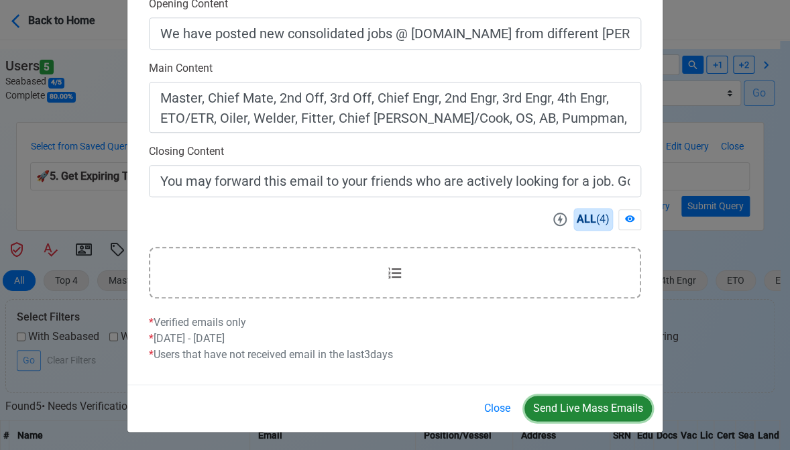
click at [582, 403] on button "Send Live Mass Emails" at bounding box center [588, 408] width 127 height 25
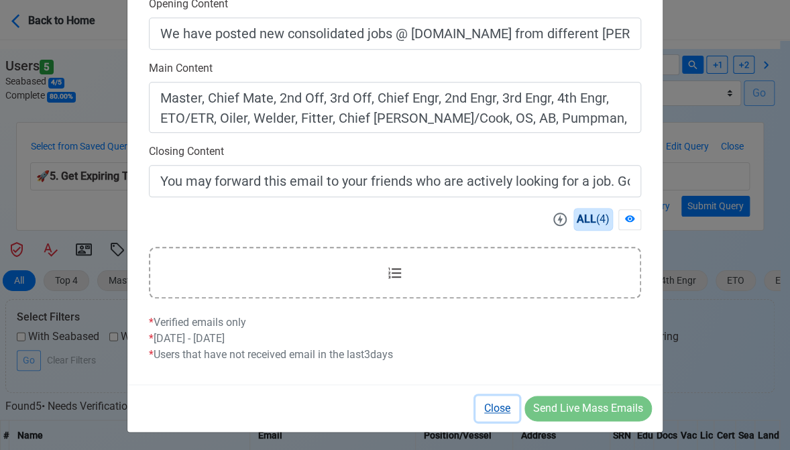
click at [494, 404] on button "Close" at bounding box center [498, 408] width 44 height 25
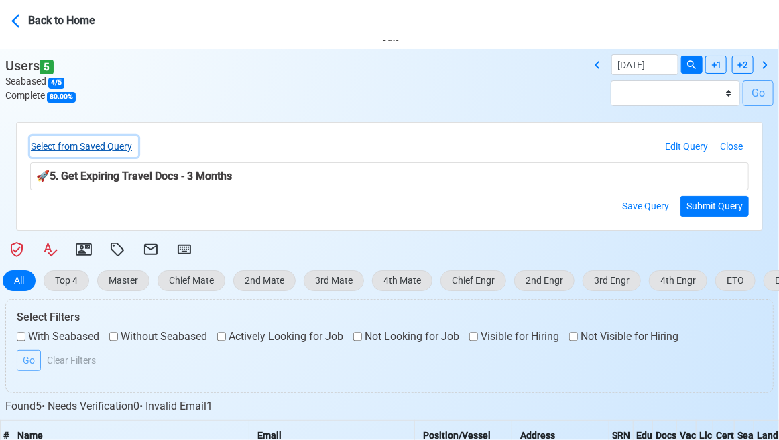
click at [112, 144] on button "Select from Saved Query" at bounding box center [84, 146] width 108 height 21
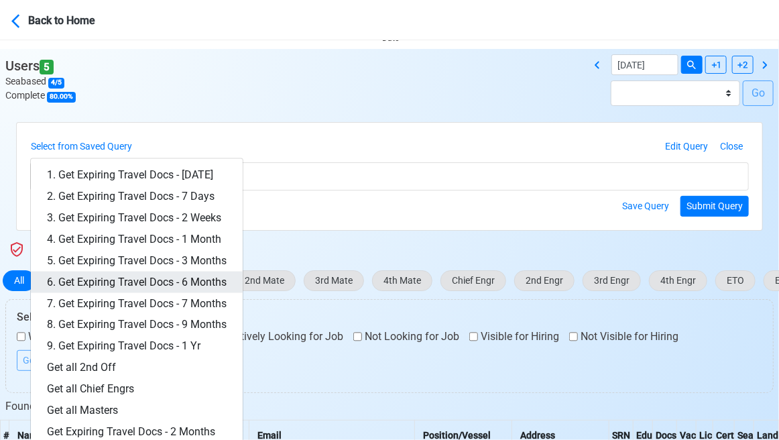
click at [199, 278] on link "6. Get Expiring Travel Docs - 6 Months" at bounding box center [137, 282] width 212 height 21
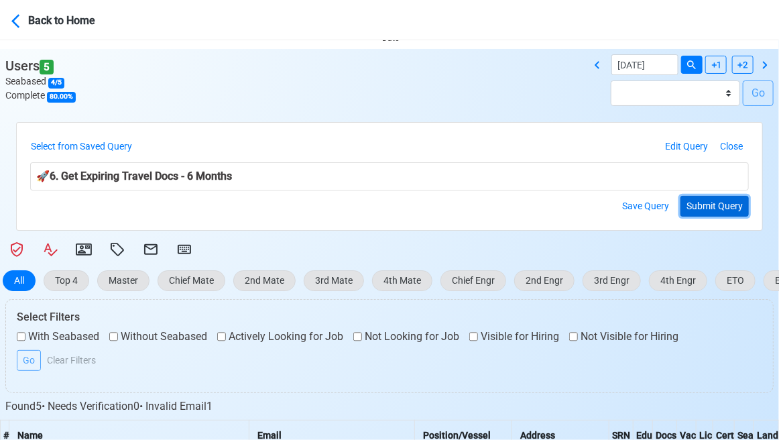
click at [698, 206] on button "Submit Query" at bounding box center [715, 206] width 68 height 21
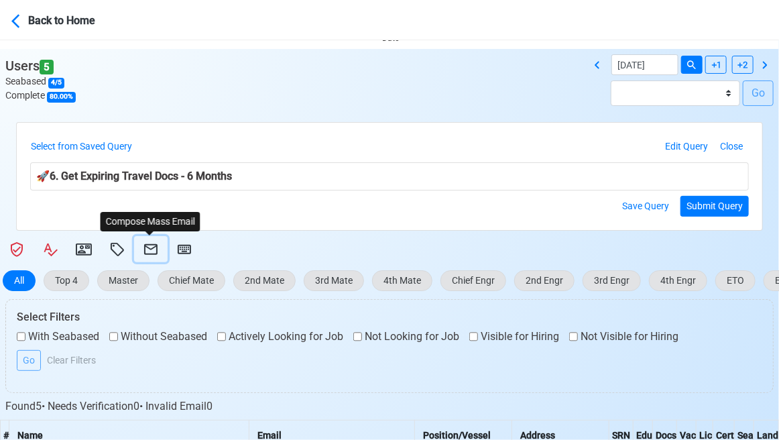
click at [151, 249] on icon at bounding box center [151, 249] width 16 height 16
select select "d-3e71907ffd064a39999872a824aaf79a"
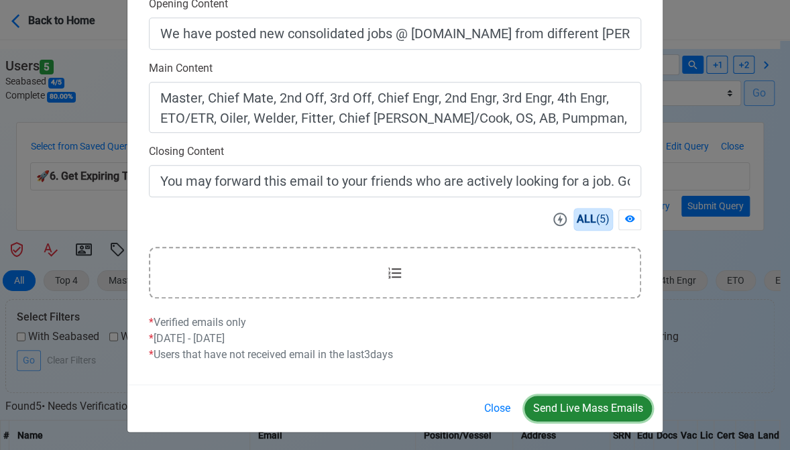
click at [582, 403] on button "Send Live Mass Emails" at bounding box center [588, 408] width 127 height 25
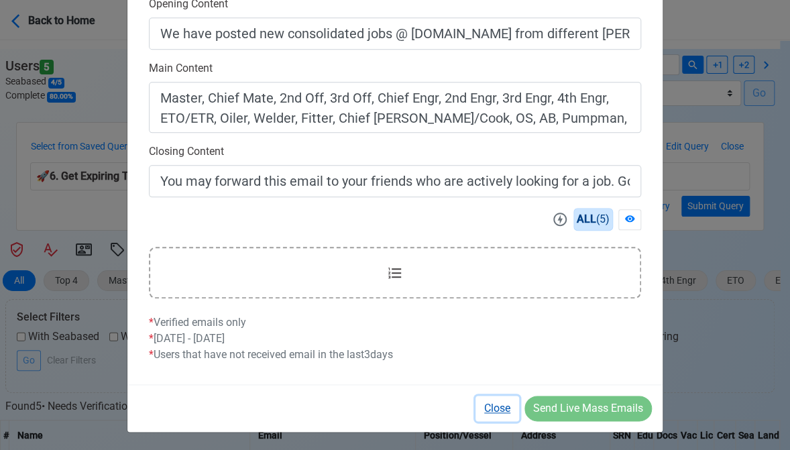
click at [498, 404] on button "Close" at bounding box center [498, 408] width 44 height 25
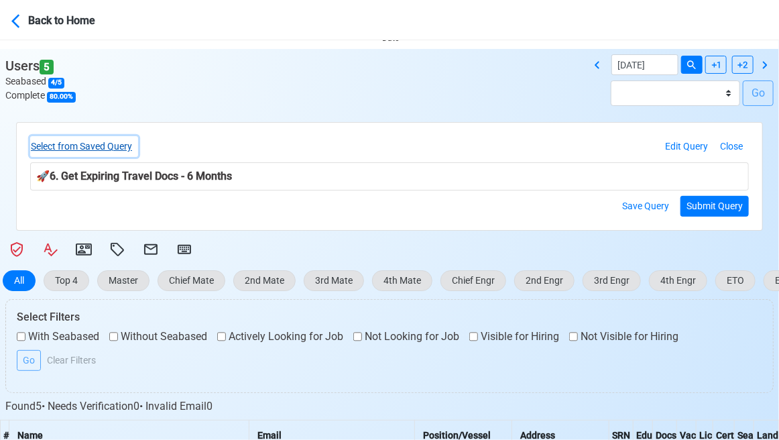
click at [121, 146] on button "Select from Saved Query" at bounding box center [84, 146] width 108 height 21
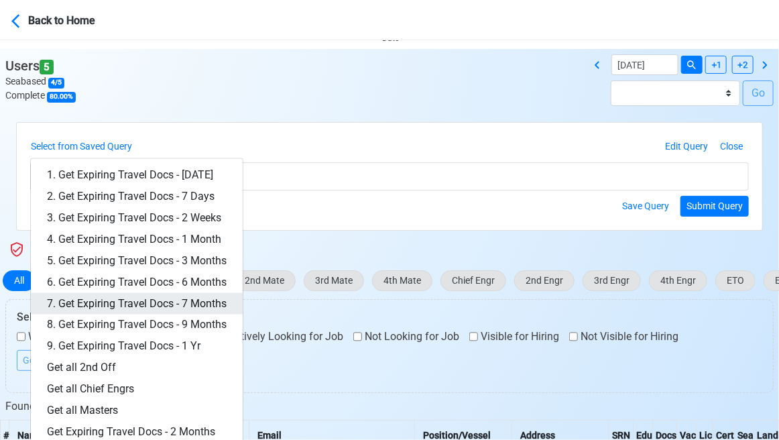
click at [195, 300] on link "7. Get Expiring Travel Docs - 7 Months" at bounding box center [137, 303] width 212 height 21
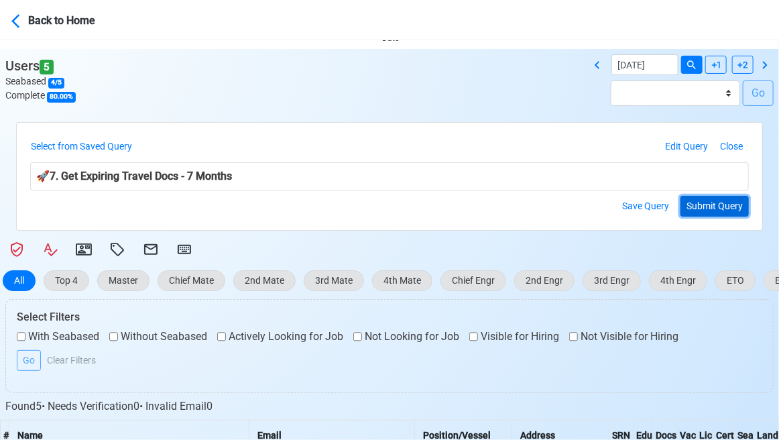
click at [717, 199] on button "Submit Query" at bounding box center [715, 206] width 68 height 21
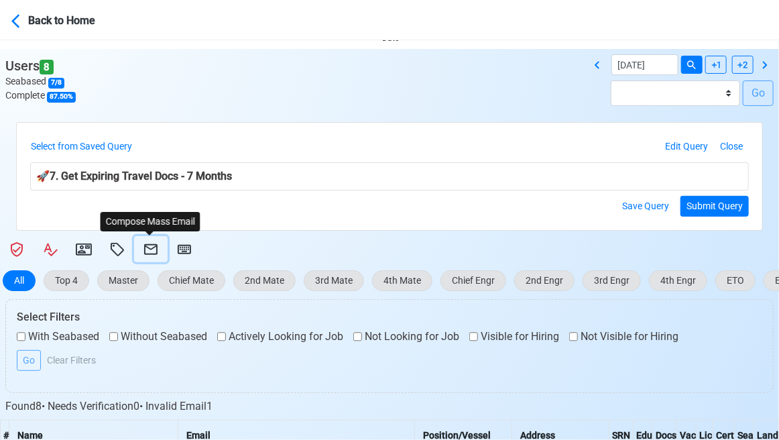
click at [147, 249] on icon at bounding box center [151, 249] width 16 height 16
select select "d-3e71907ffd064a39999872a824aaf79a"
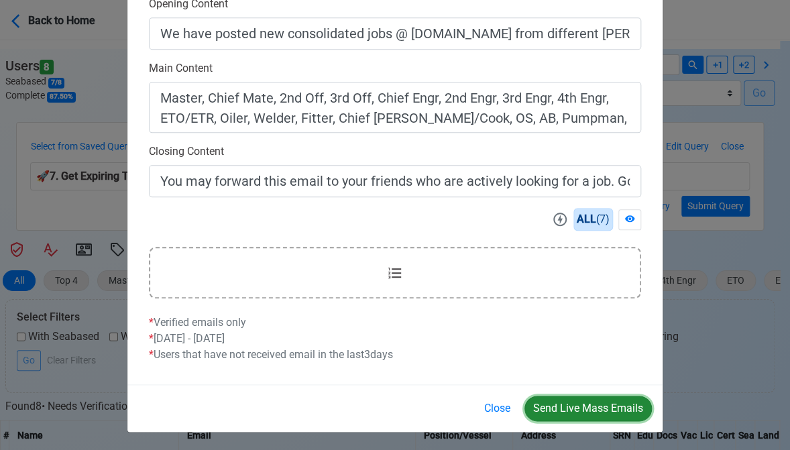
click at [577, 401] on button "Send Live Mass Emails" at bounding box center [588, 408] width 127 height 25
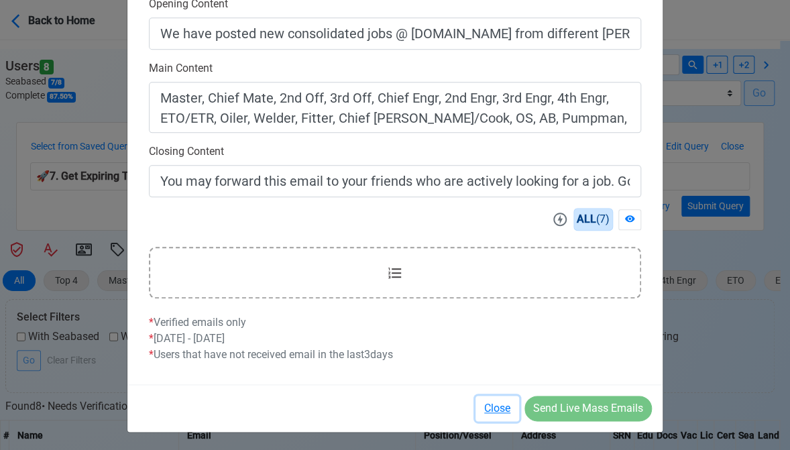
drag, startPoint x: 502, startPoint y: 410, endPoint x: 252, endPoint y: 254, distance: 294.4
click at [502, 410] on button "Close" at bounding box center [498, 408] width 44 height 25
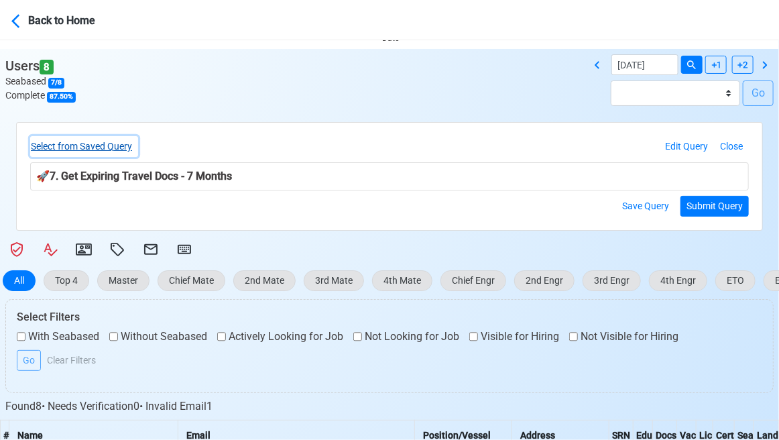
click at [102, 145] on button "Select from Saved Query" at bounding box center [84, 146] width 108 height 21
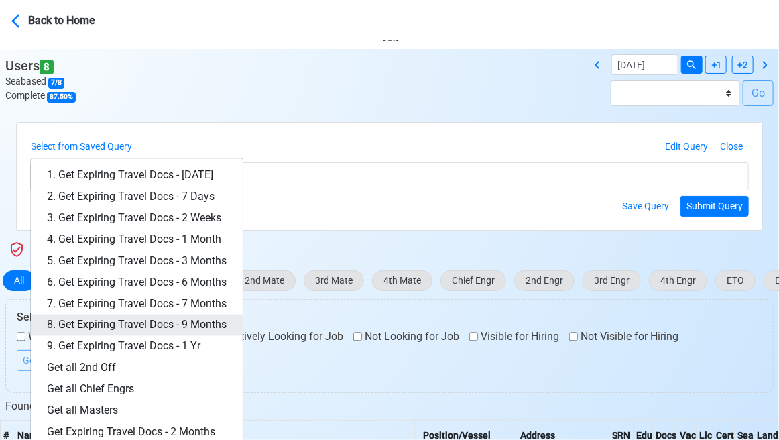
click at [190, 325] on link "8. Get Expiring Travel Docs - 9 Months" at bounding box center [137, 325] width 212 height 21
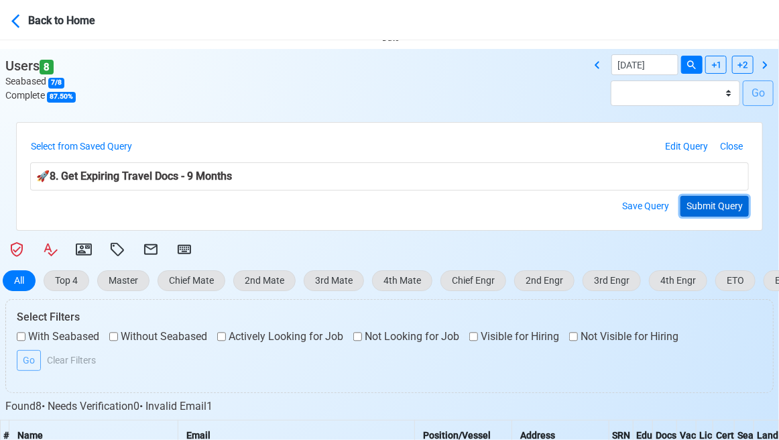
click at [712, 201] on button "Submit Query" at bounding box center [715, 206] width 68 height 21
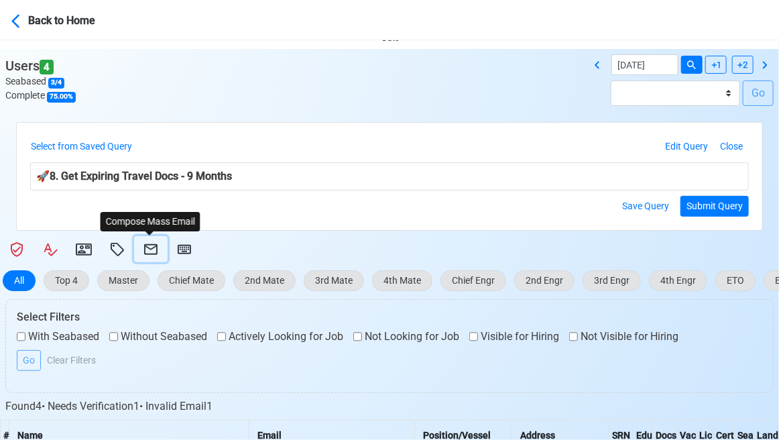
click at [150, 246] on icon at bounding box center [151, 249] width 16 height 16
select select "d-3e71907ffd064a39999872a824aaf79a"
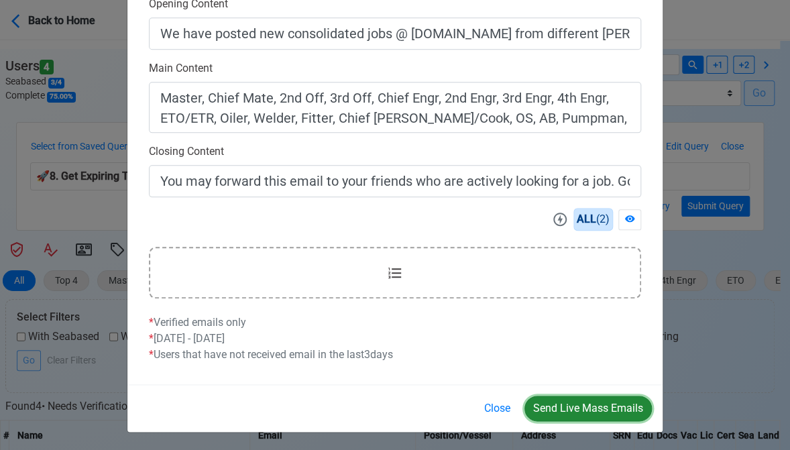
click at [575, 404] on button "Send Live Mass Emails" at bounding box center [588, 408] width 127 height 25
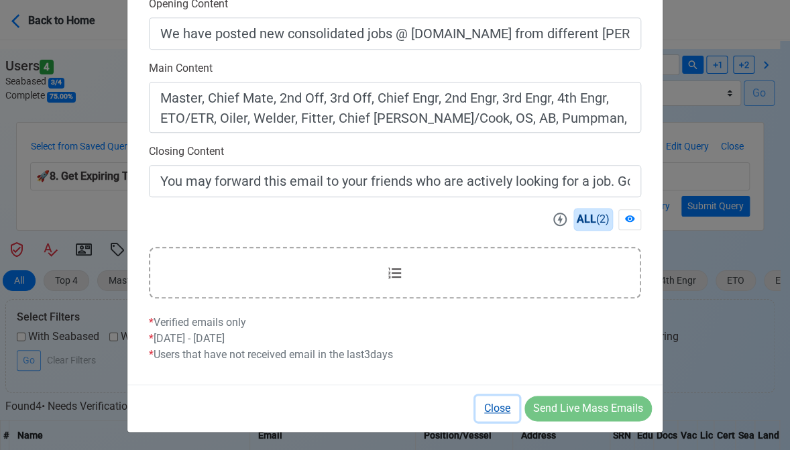
click at [499, 409] on button "Close" at bounding box center [498, 408] width 44 height 25
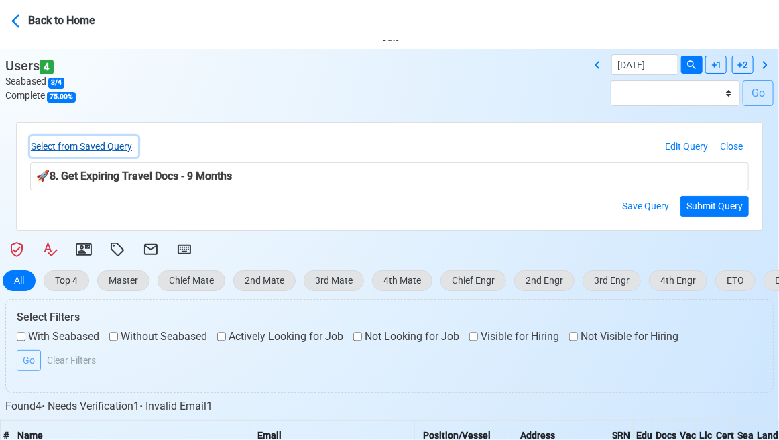
click at [115, 147] on button "Select from Saved Query" at bounding box center [84, 146] width 108 height 21
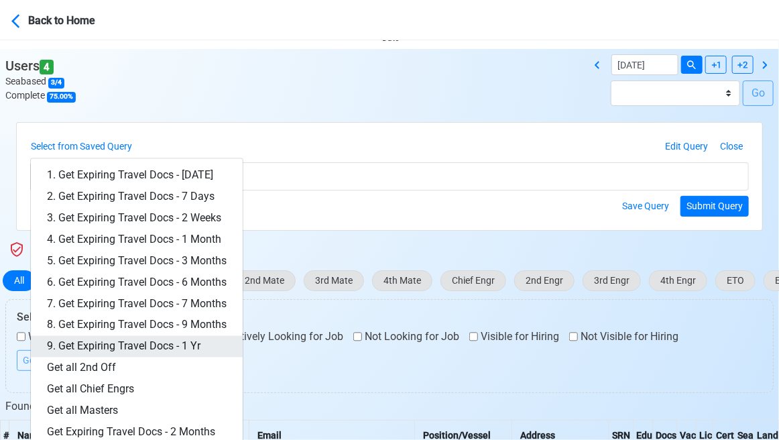
click at [168, 342] on link "9. Get Expiring Travel Docs - 1 Yr" at bounding box center [137, 346] width 212 height 21
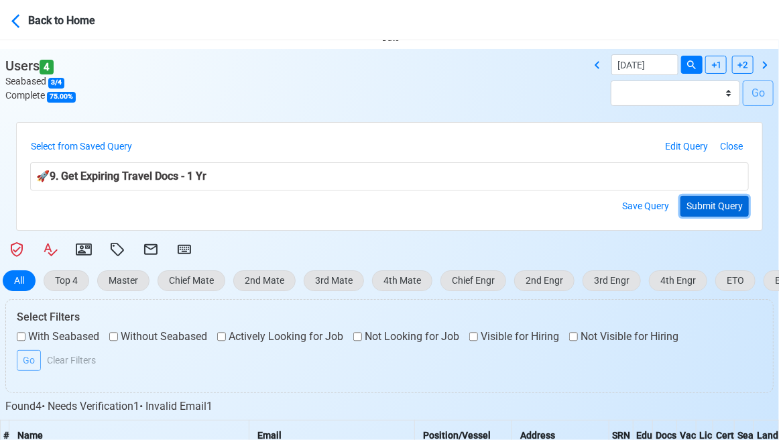
click at [700, 207] on button "Submit Query" at bounding box center [715, 206] width 68 height 21
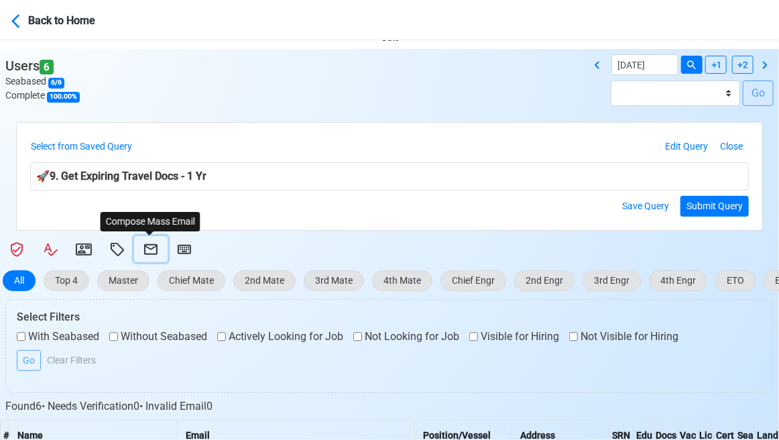
click at [154, 246] on icon at bounding box center [151, 249] width 16 height 16
select select "d-3e71907ffd064a39999872a824aaf79a"
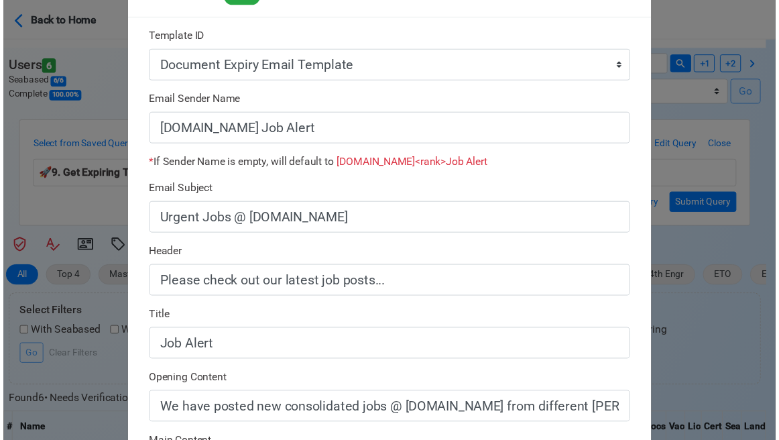
scroll to position [402, 0]
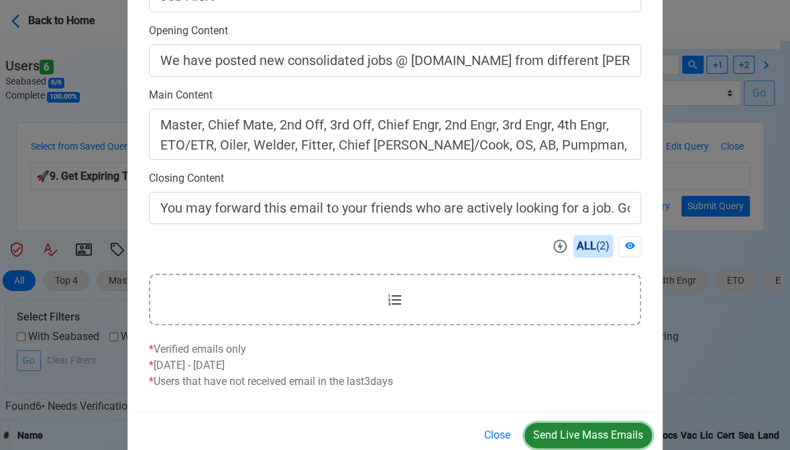
click at [588, 432] on button "Send Live Mass Emails" at bounding box center [588, 435] width 127 height 25
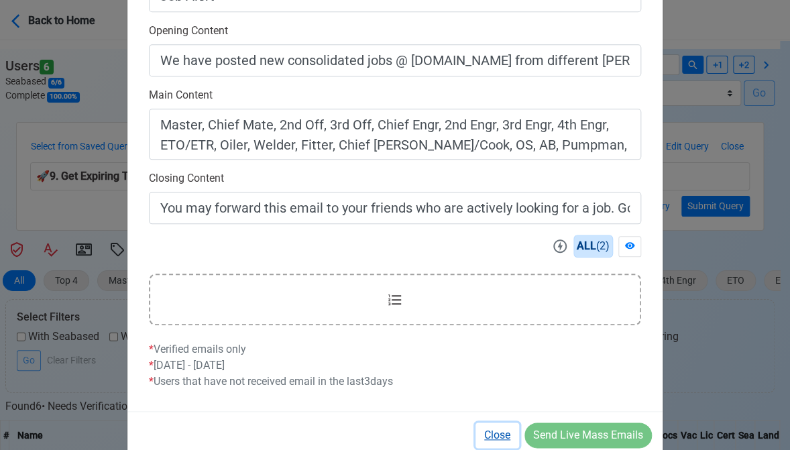
drag, startPoint x: 505, startPoint y: 434, endPoint x: 499, endPoint y: 425, distance: 11.2
click at [504, 434] on button "Close" at bounding box center [498, 435] width 44 height 25
